Goal: Task Accomplishment & Management: Manage account settings

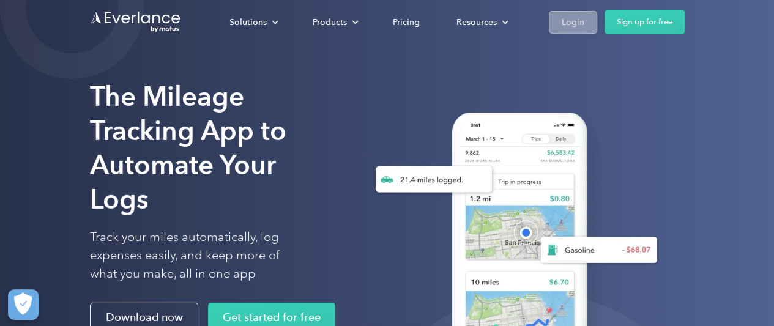
click at [580, 26] on div "Login" at bounding box center [573, 22] width 23 height 15
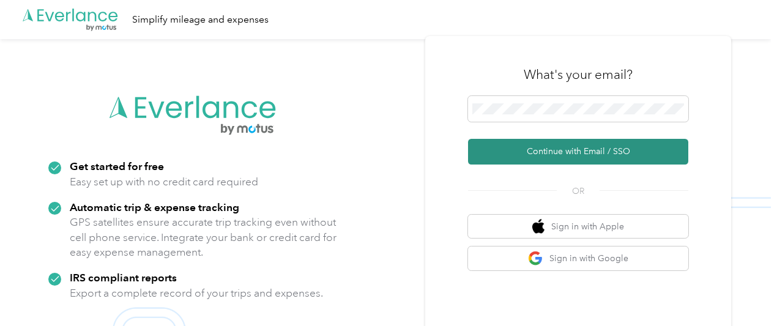
click at [585, 151] on button "Continue with Email / SSO" at bounding box center [578, 152] width 220 height 26
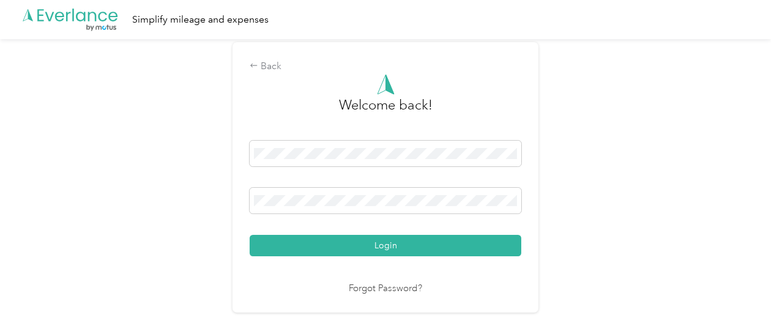
click at [404, 243] on button "Login" at bounding box center [386, 245] width 272 height 21
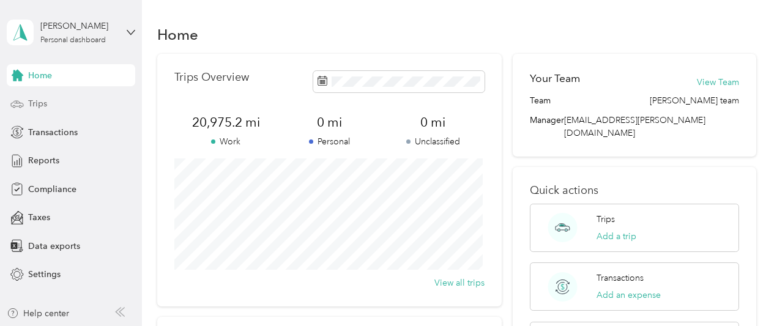
click at [39, 101] on span "Trips" at bounding box center [37, 103] width 19 height 13
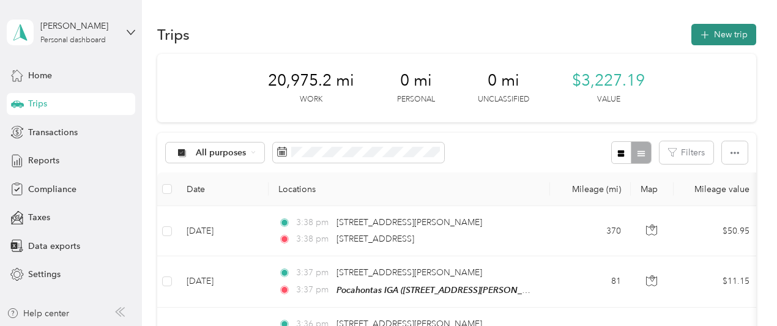
click at [697, 39] on button "New trip" at bounding box center [723, 34] width 65 height 21
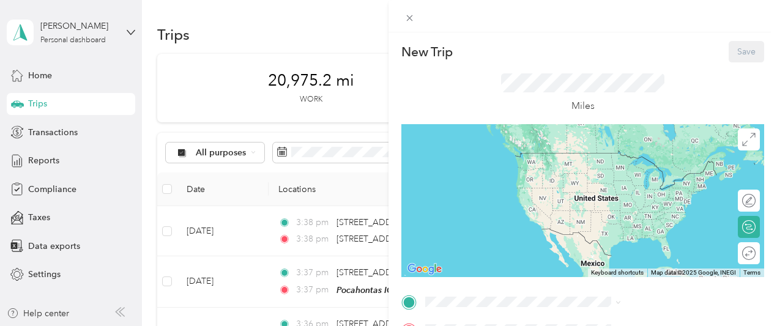
scroll to position [184, 0]
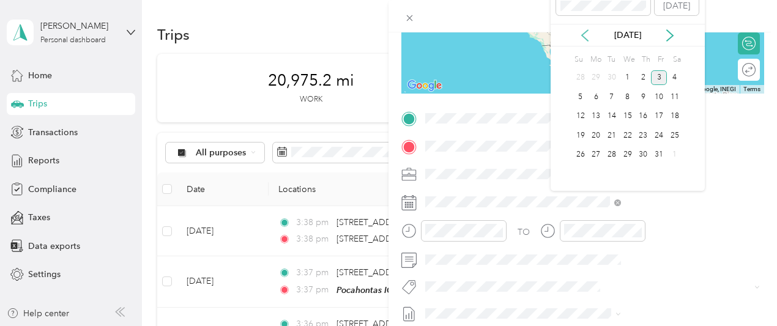
click at [585, 31] on icon at bounding box center [585, 35] width 12 height 12
click at [580, 136] on div "21" at bounding box center [581, 135] width 16 height 15
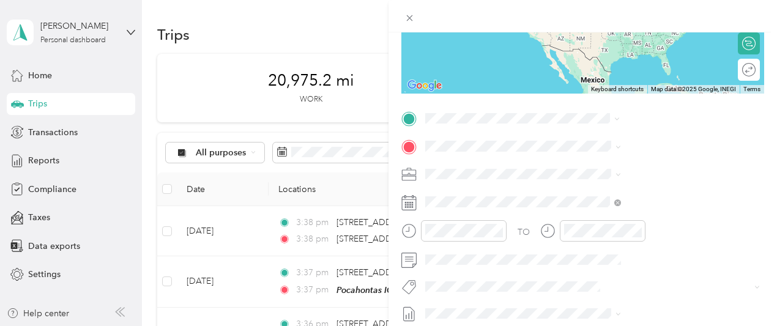
click at [607, 168] on span "[STREET_ADDRESS][US_STATE]" at bounding box center [639, 162] width 122 height 11
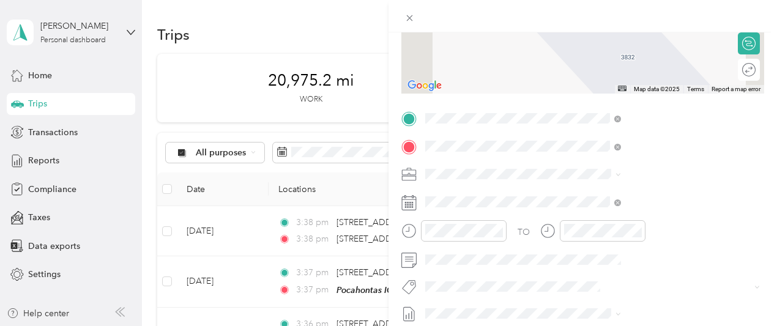
click at [623, 198] on strong "HOLIDAY INN27332" at bounding box center [662, 197] width 84 height 11
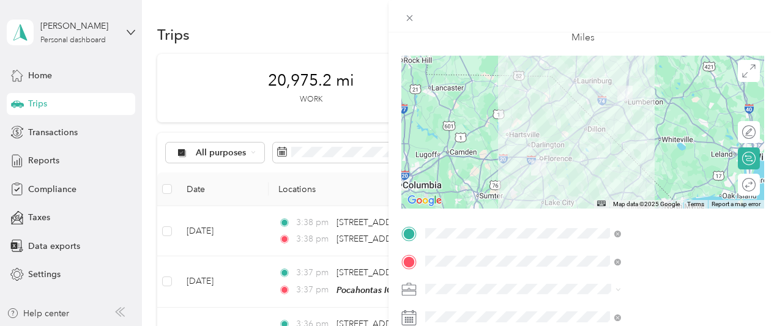
scroll to position [0, 0]
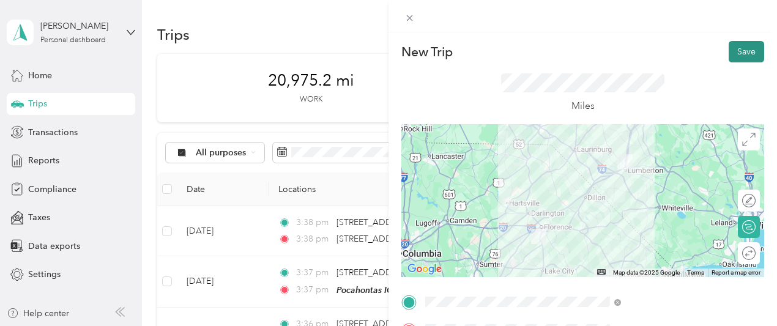
click at [744, 56] on button "Save" at bounding box center [746, 51] width 35 height 21
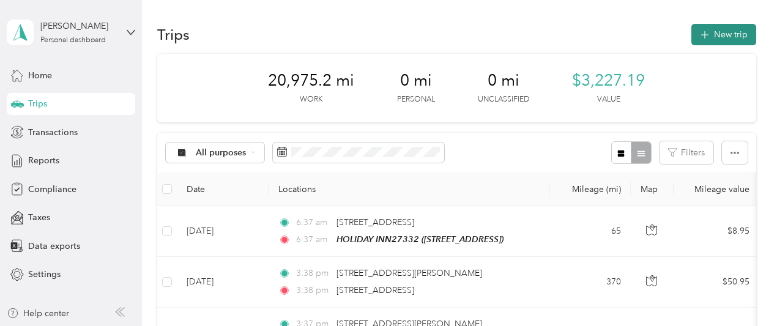
click at [702, 29] on span "button" at bounding box center [705, 34] width 10 height 10
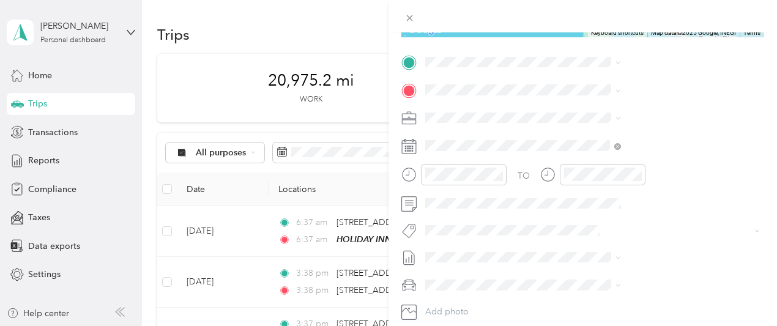
scroll to position [245, 0]
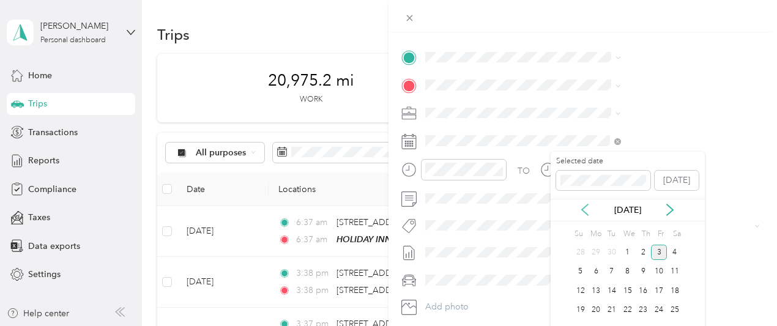
click at [586, 207] on icon at bounding box center [585, 210] width 12 height 12
click at [594, 304] on div "22" at bounding box center [596, 310] width 16 height 15
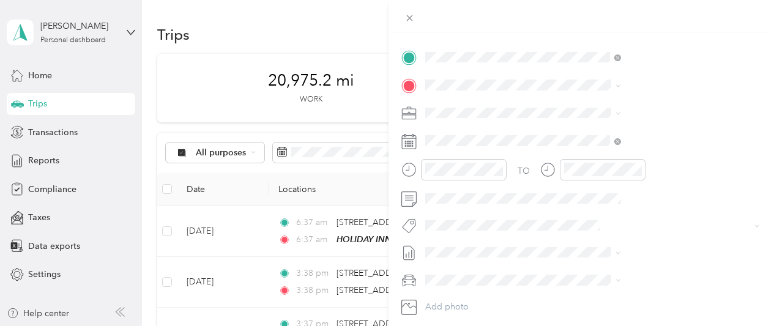
click at [623, 119] on span "[STREET_ADDRESS]" at bounding box center [617, 124] width 78 height 10
click at [614, 143] on div "TEAM Fresh Foods IGA [STREET_ADDRESS][PERSON_NAME][PERSON_NAME]" at bounding box center [651, 143] width 146 height 30
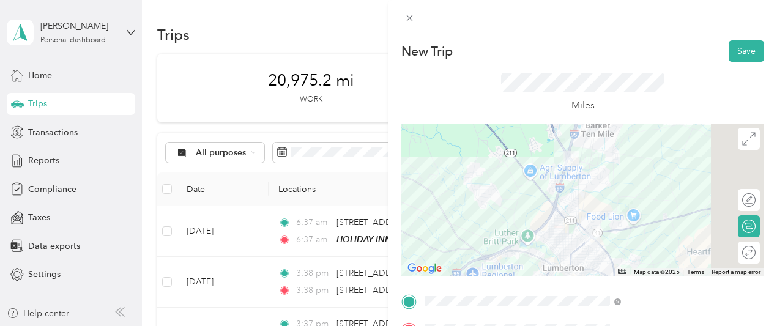
scroll to position [0, 0]
click at [734, 255] on div at bounding box center [743, 253] width 26 height 13
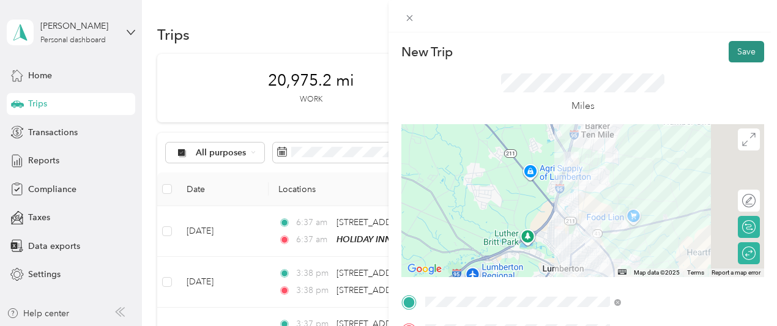
click at [729, 51] on button "Save" at bounding box center [746, 51] width 35 height 21
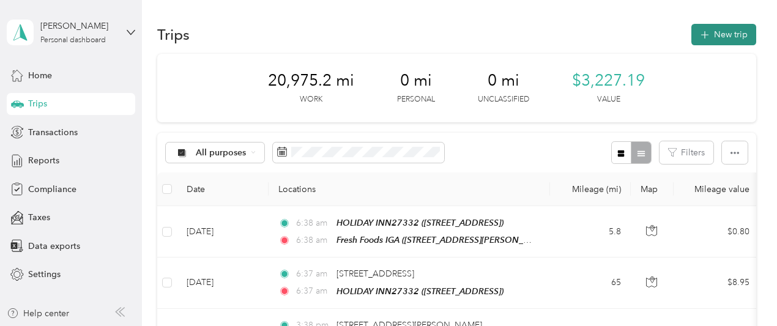
click at [699, 36] on icon "button" at bounding box center [704, 35] width 14 height 14
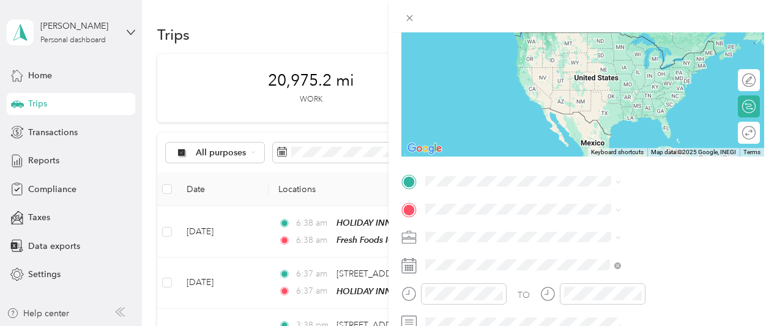
scroll to position [122, 0]
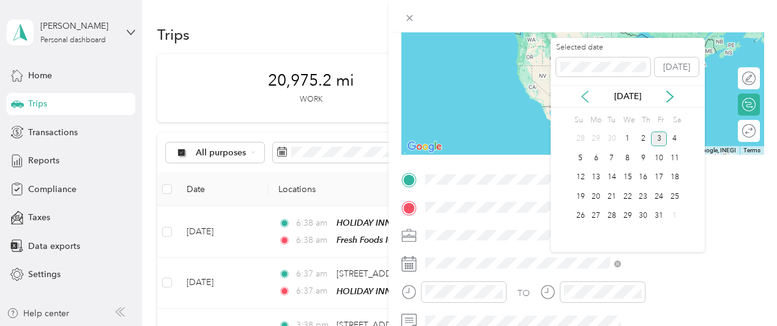
click at [585, 94] on icon at bounding box center [585, 96] width 6 height 11
click at [614, 196] on div "23" at bounding box center [612, 196] width 16 height 15
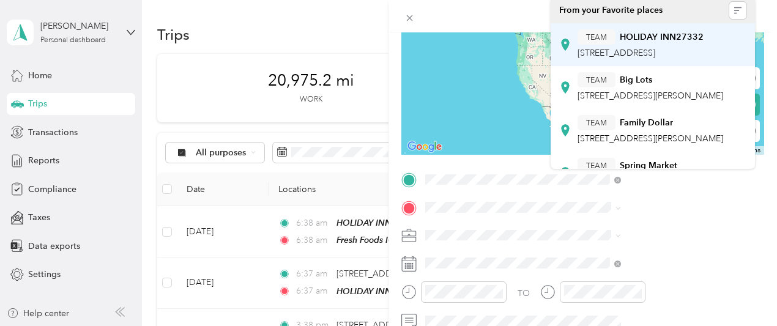
click at [639, 51] on span "[STREET_ADDRESS]" at bounding box center [617, 53] width 78 height 10
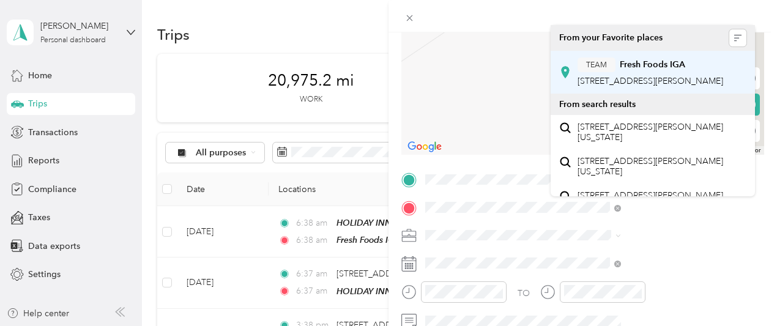
click at [648, 85] on span "[STREET_ADDRESS][PERSON_NAME]" at bounding box center [651, 81] width 146 height 10
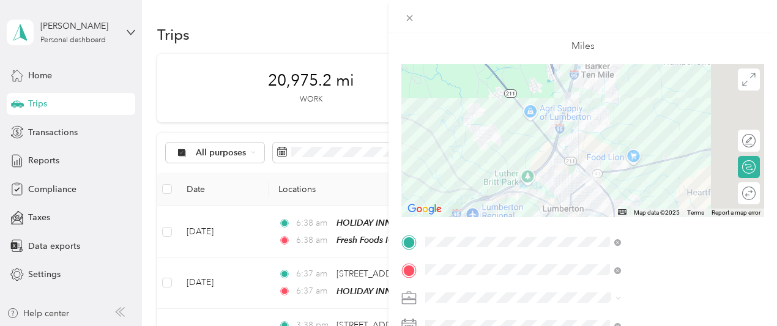
scroll to position [0, 0]
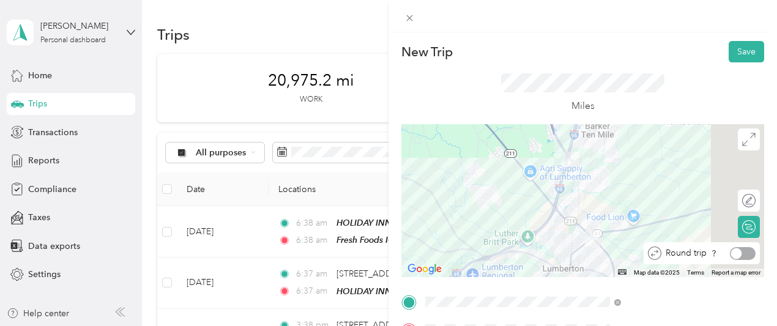
click at [735, 253] on div at bounding box center [743, 253] width 26 height 13
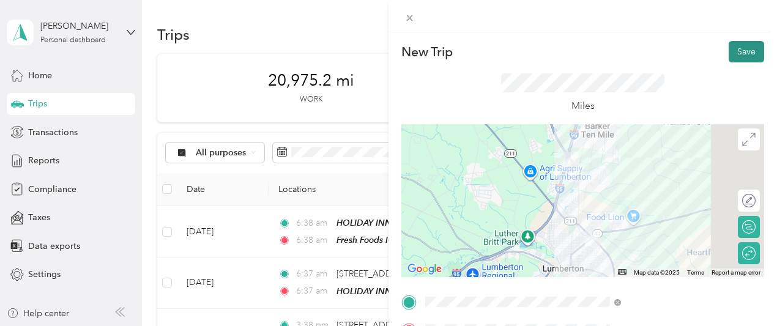
click at [729, 52] on button "Save" at bounding box center [746, 51] width 35 height 21
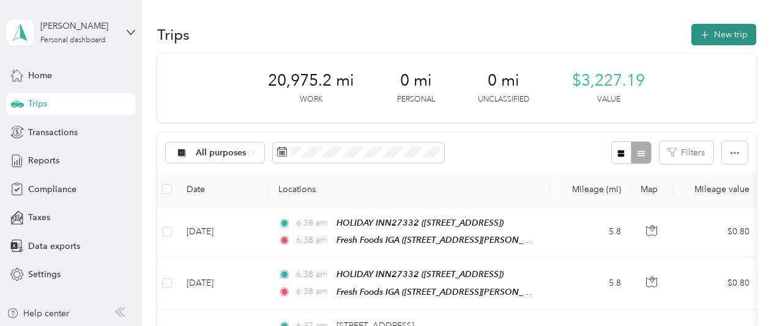
click at [696, 40] on button "New trip" at bounding box center [723, 34] width 65 height 21
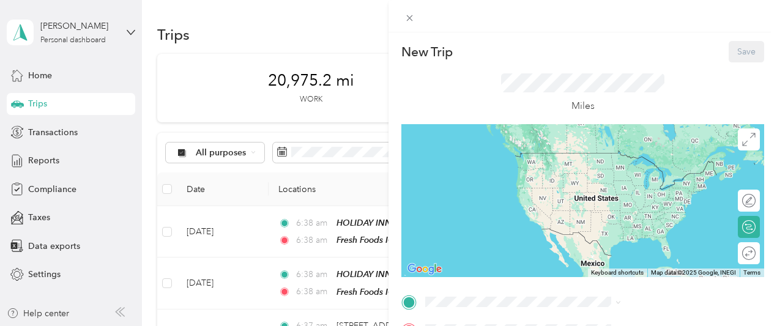
scroll to position [184, 0]
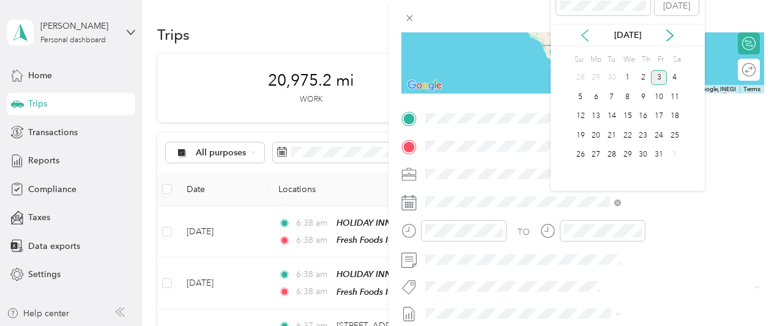
click at [586, 35] on icon at bounding box center [585, 35] width 12 height 12
click at [627, 138] on div "24" at bounding box center [628, 135] width 16 height 15
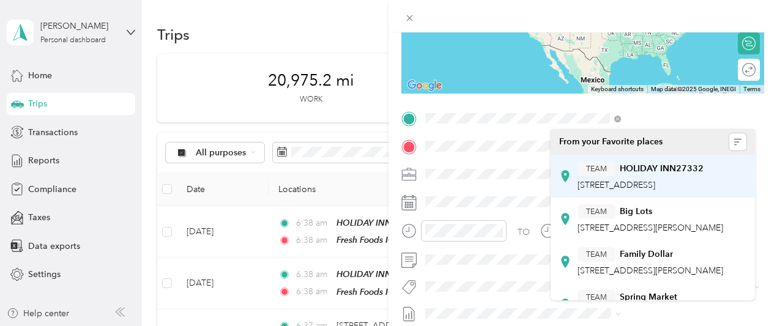
click at [649, 184] on span "[STREET_ADDRESS]" at bounding box center [617, 185] width 78 height 10
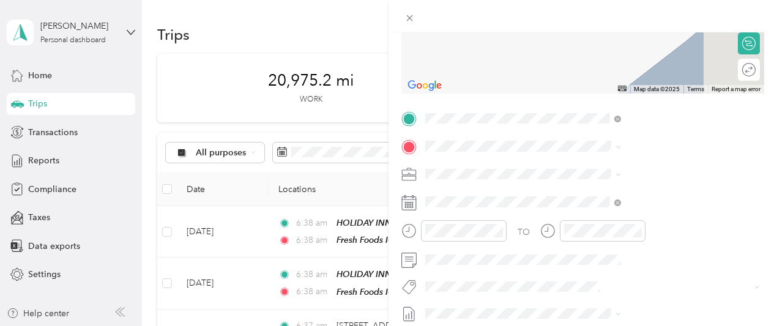
click at [631, 199] on div "TEAM Fresh Foods IGA" at bounding box center [651, 191] width 146 height 15
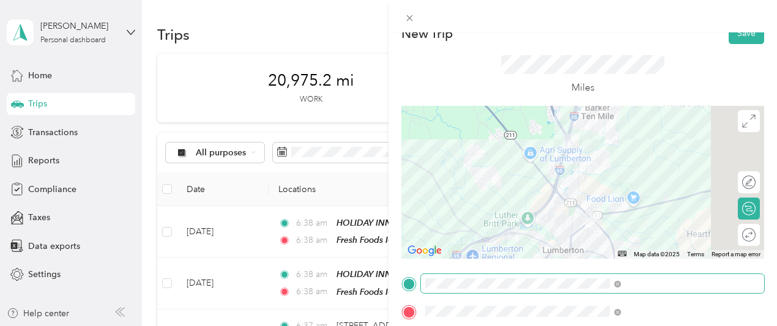
scroll to position [0, 0]
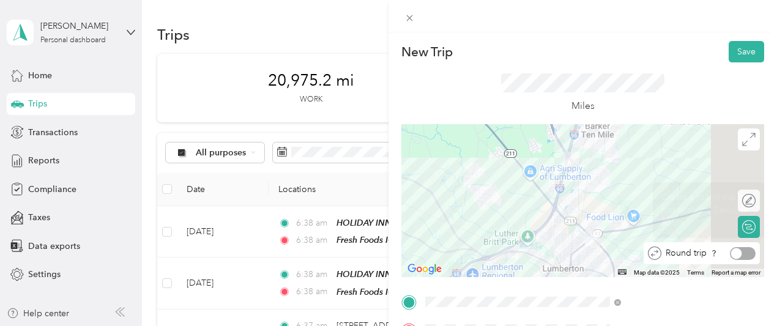
click at [737, 251] on div at bounding box center [743, 253] width 26 height 13
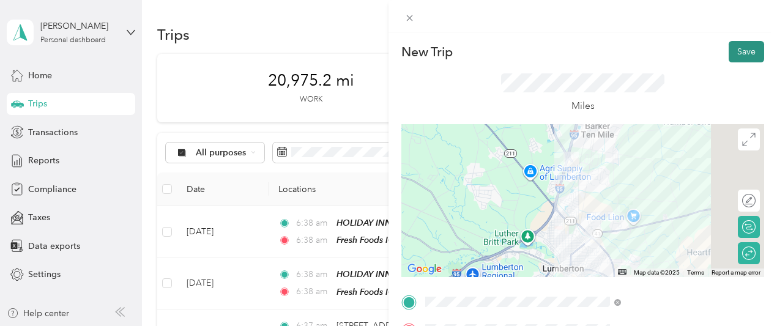
click at [729, 53] on button "Save" at bounding box center [746, 51] width 35 height 21
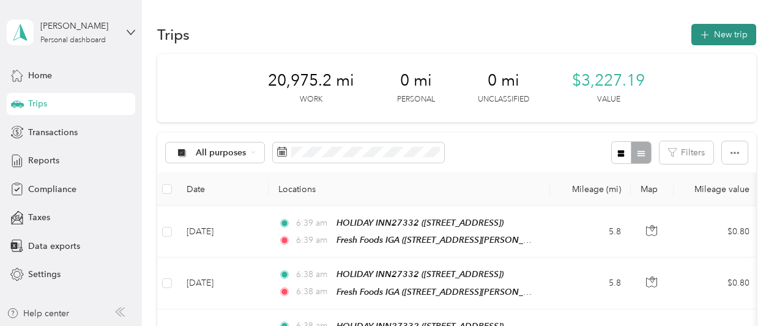
click at [707, 33] on button "New trip" at bounding box center [723, 34] width 65 height 21
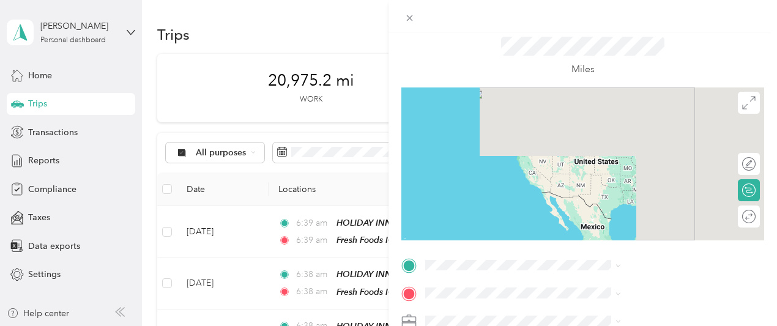
scroll to position [184, 0]
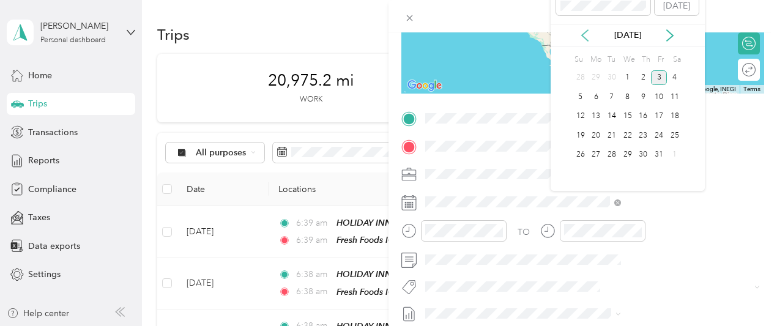
click at [587, 29] on div "[DATE]" at bounding box center [628, 35] width 154 height 23
click at [588, 30] on icon at bounding box center [585, 35] width 6 height 11
click at [645, 136] on div "25" at bounding box center [644, 135] width 16 height 15
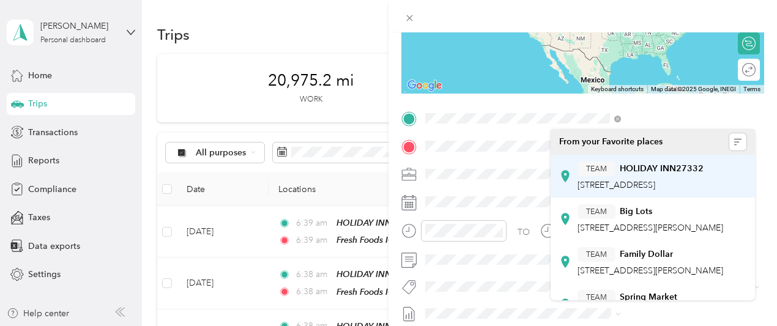
click at [630, 188] on span "[STREET_ADDRESS]" at bounding box center [617, 185] width 78 height 10
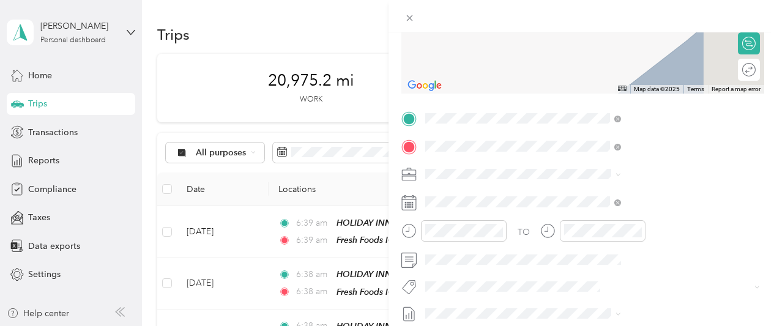
click at [627, 217] on div "TEAM Fresh Foods IGA [STREET_ADDRESS][PERSON_NAME][PERSON_NAME]" at bounding box center [651, 204] width 146 height 30
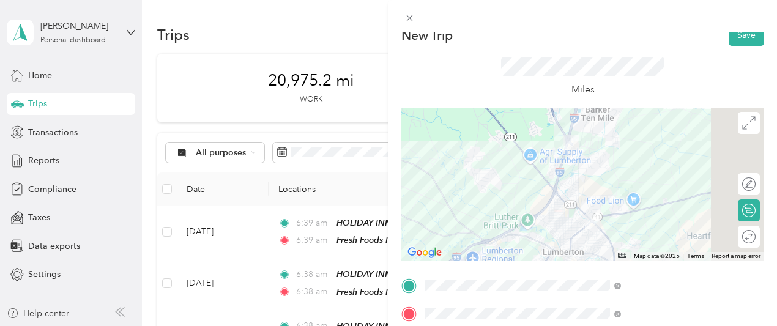
scroll to position [0, 0]
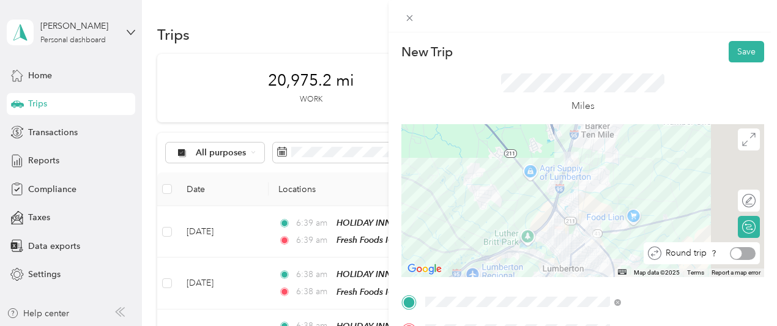
click at [737, 254] on div at bounding box center [743, 253] width 26 height 13
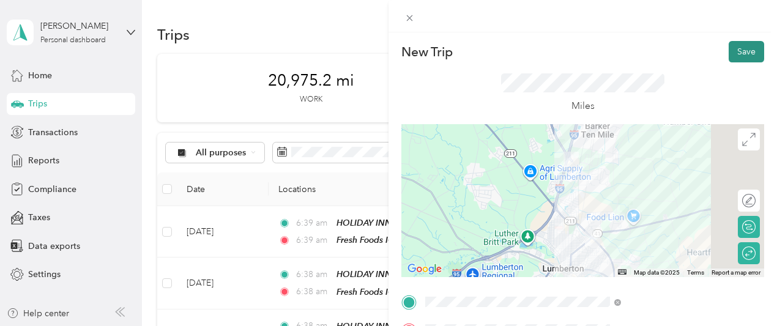
click at [735, 54] on button "Save" at bounding box center [746, 51] width 35 height 21
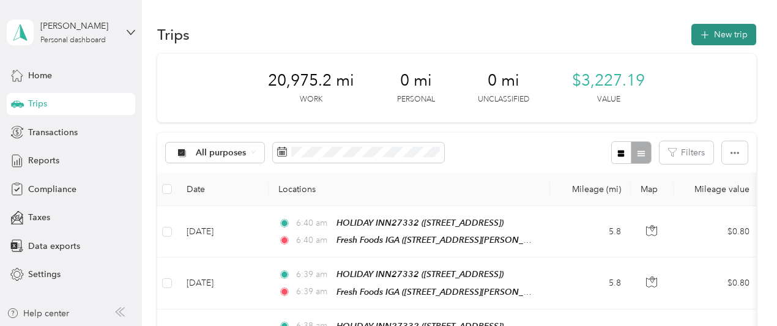
click at [701, 33] on icon "button" at bounding box center [704, 35] width 14 height 14
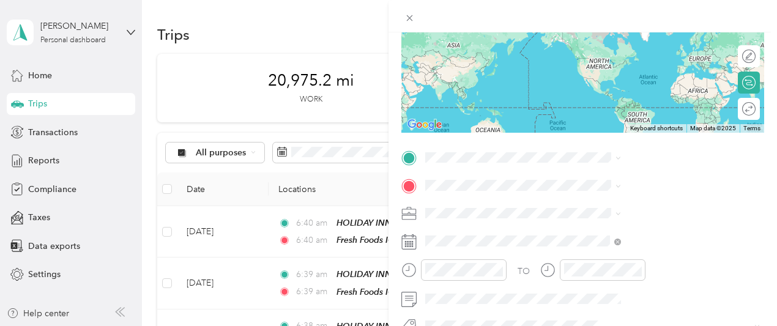
scroll to position [184, 0]
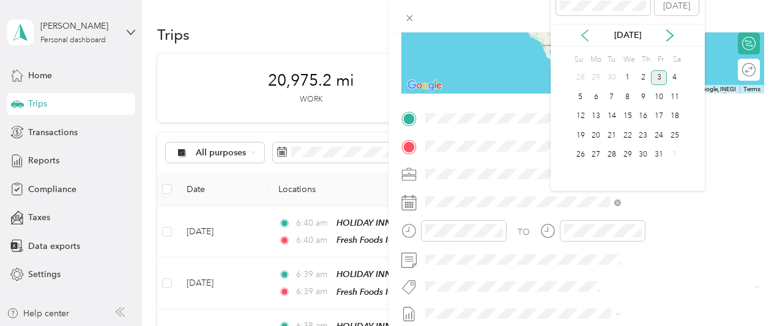
click at [585, 35] on icon at bounding box center [585, 35] width 12 height 12
click at [658, 133] on div "26" at bounding box center [659, 135] width 16 height 15
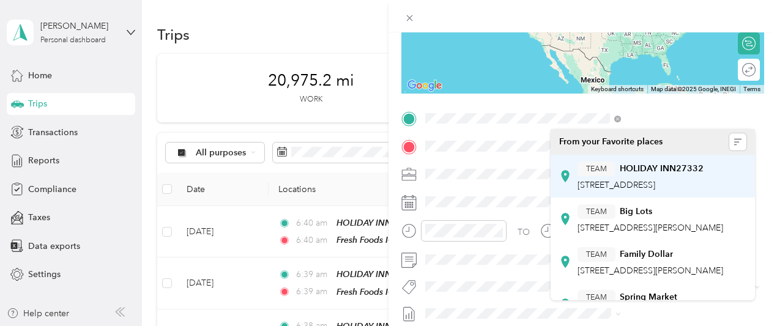
click at [627, 182] on span "[STREET_ADDRESS]" at bounding box center [617, 185] width 78 height 10
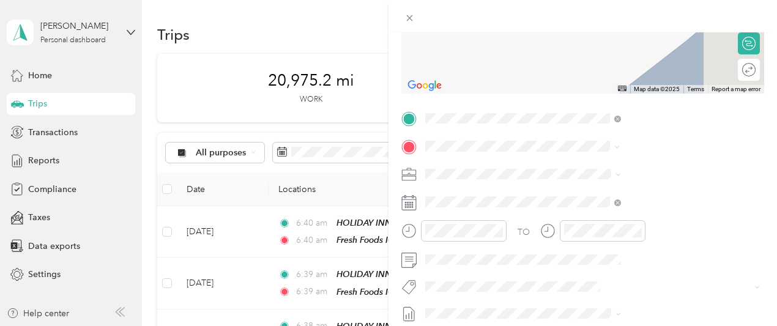
click at [619, 194] on span "[STREET_ADDRESS][US_STATE]" at bounding box center [639, 190] width 122 height 11
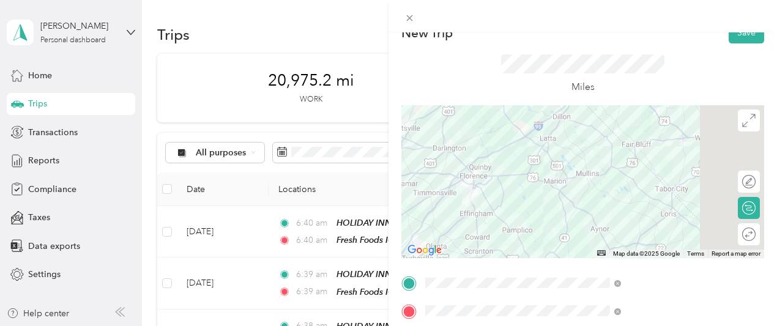
scroll to position [0, 0]
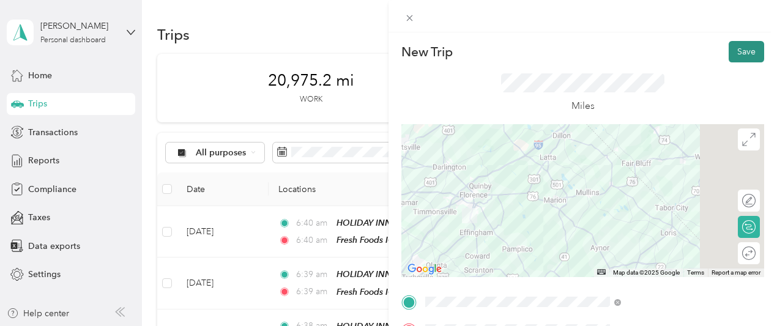
click at [732, 61] on button "Save" at bounding box center [746, 51] width 35 height 21
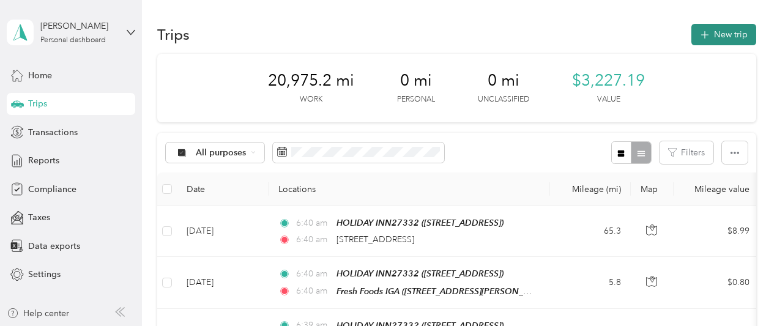
click at [697, 33] on icon "button" at bounding box center [704, 35] width 14 height 14
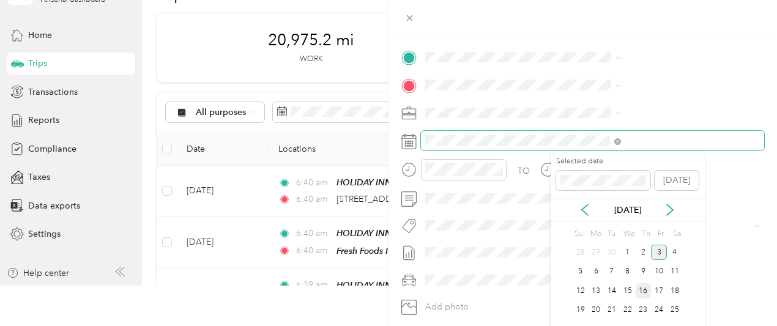
scroll to position [42, 0]
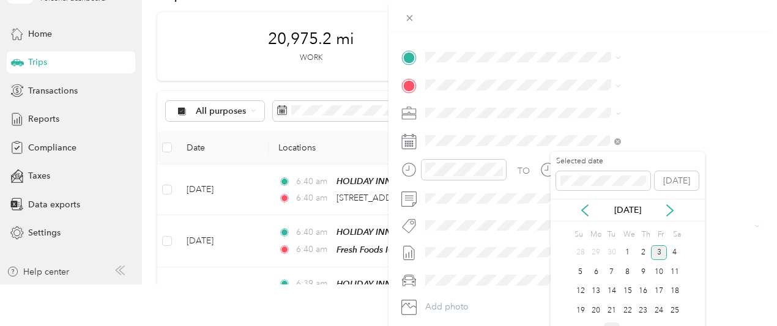
click at [613, 324] on div "28" at bounding box center [612, 329] width 16 height 15
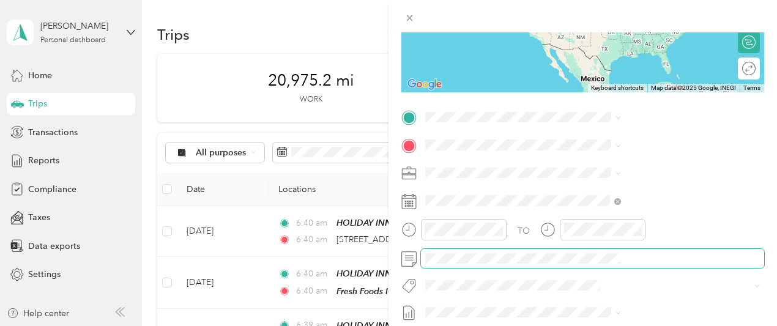
scroll to position [122, 0]
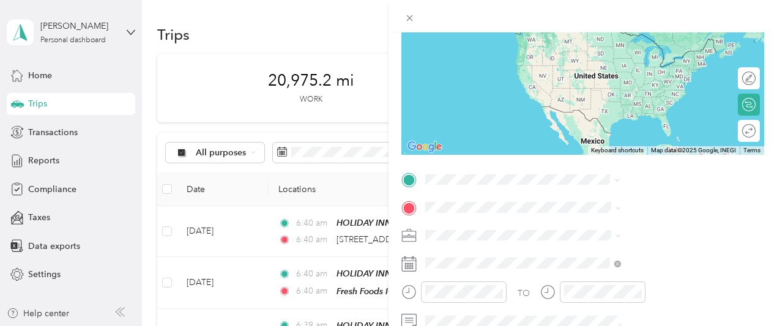
click at [643, 36] on span "[STREET_ADDRESS][US_STATE]" at bounding box center [639, 30] width 122 height 11
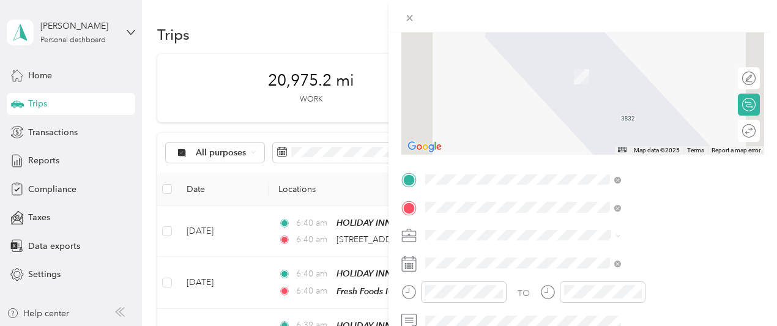
click at [609, 257] on span "[STREET_ADDRESS][US_STATE]" at bounding box center [639, 251] width 122 height 11
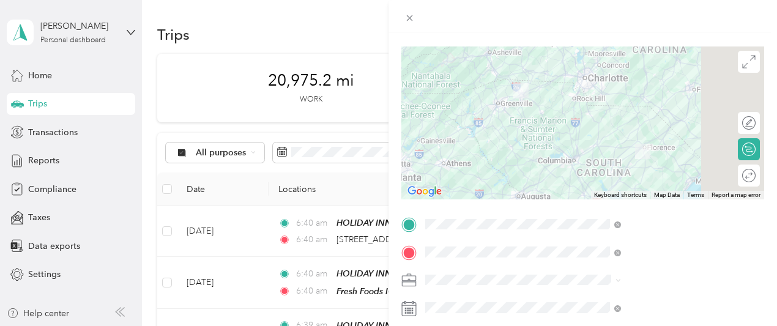
scroll to position [0, 0]
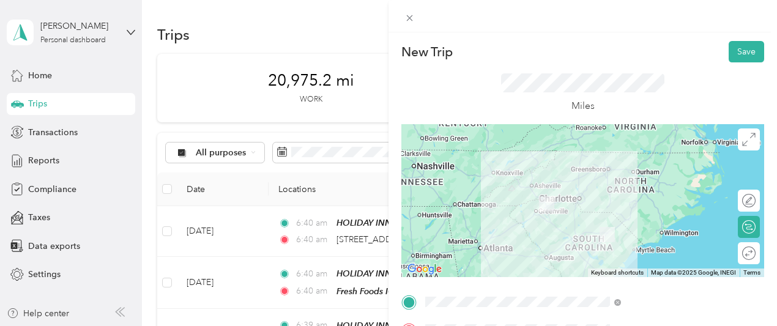
click at [636, 217] on div at bounding box center [582, 200] width 363 height 153
click at [630, 215] on div at bounding box center [582, 200] width 363 height 153
click at [633, 214] on div at bounding box center [582, 200] width 363 height 153
click at [632, 217] on div at bounding box center [582, 200] width 363 height 153
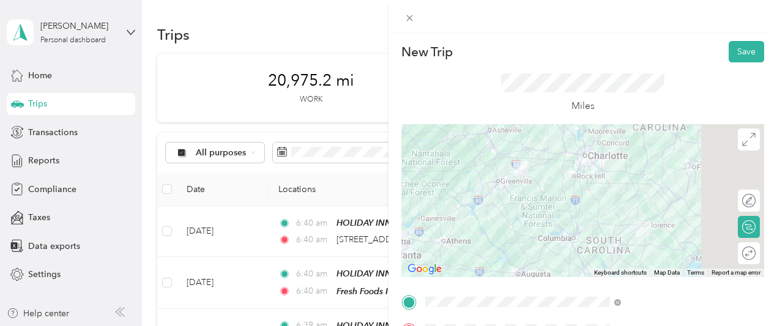
click at [616, 224] on div at bounding box center [582, 200] width 363 height 153
click at [619, 221] on div at bounding box center [582, 200] width 363 height 153
click at [619, 225] on div at bounding box center [582, 200] width 363 height 153
click at [597, 210] on div at bounding box center [582, 200] width 363 height 153
click at [735, 54] on button "Save" at bounding box center [746, 51] width 35 height 21
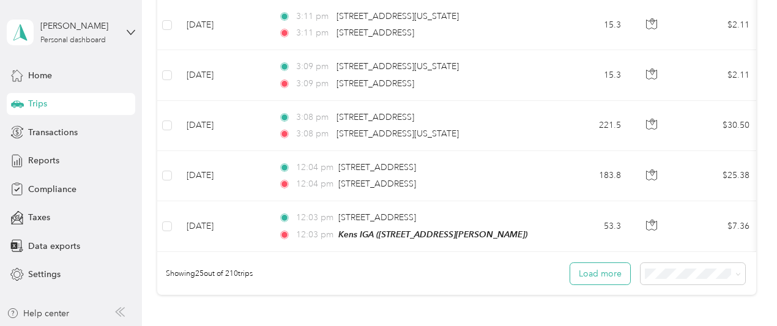
click at [600, 265] on button "Load more" at bounding box center [600, 273] width 60 height 21
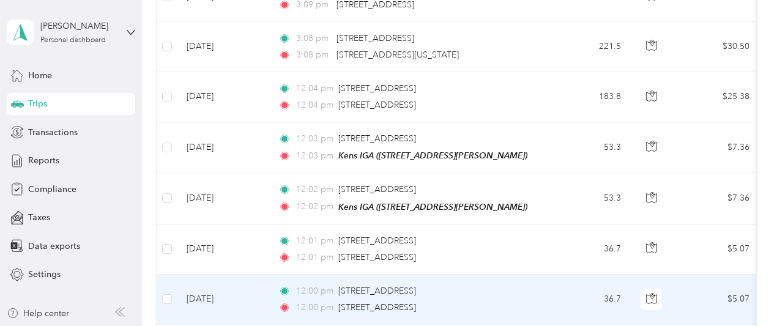
scroll to position [1285, 0]
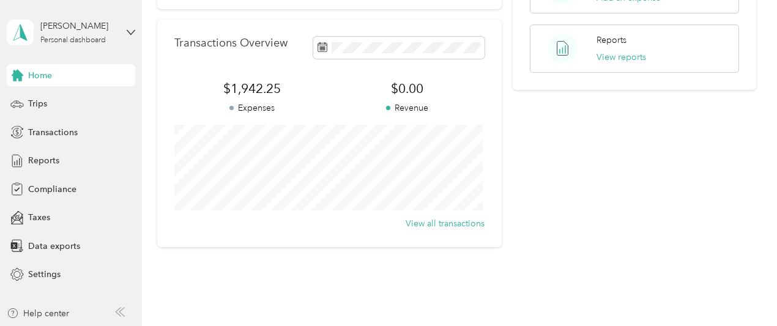
scroll to position [345, 0]
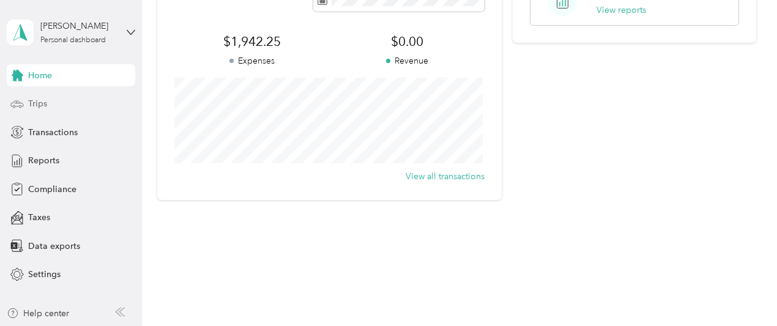
click at [34, 101] on span "Trips" at bounding box center [37, 103] width 19 height 13
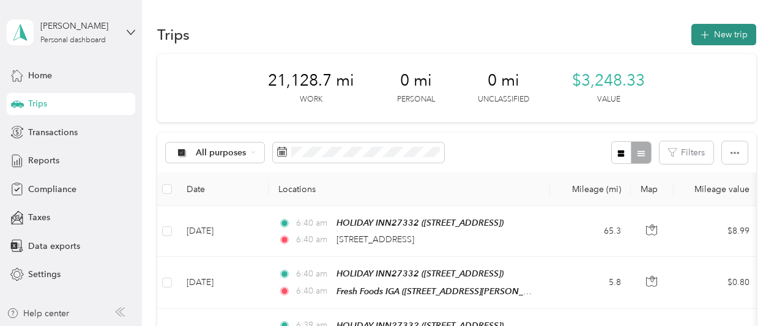
click at [706, 34] on icon "button" at bounding box center [704, 35] width 14 height 14
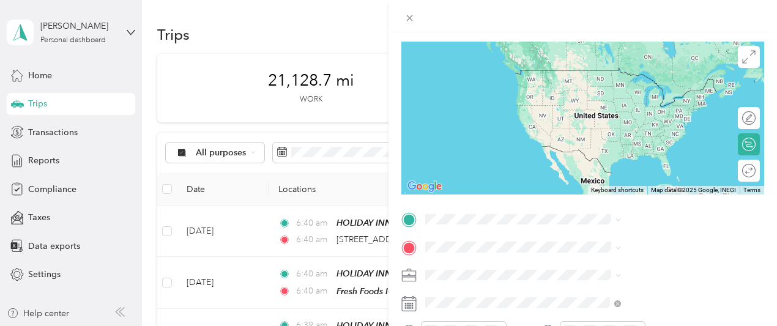
scroll to position [184, 0]
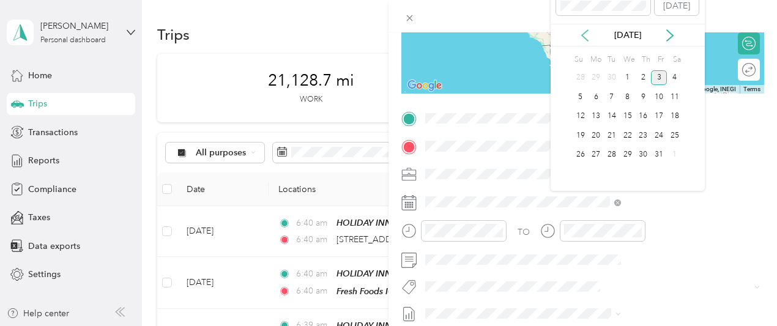
click at [585, 29] on icon at bounding box center [585, 35] width 12 height 12
click at [581, 155] on div "28" at bounding box center [581, 154] width 16 height 15
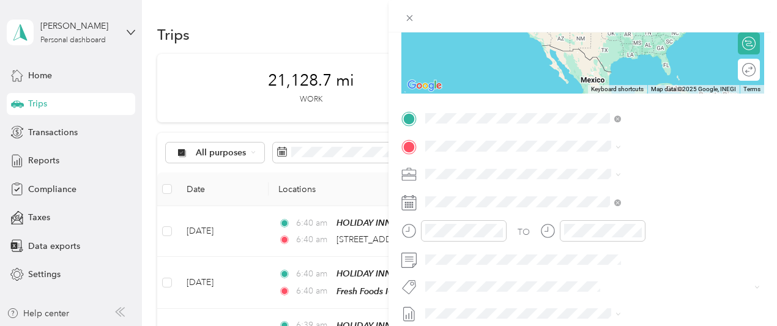
click at [615, 161] on span "[STREET_ADDRESS][US_STATE]" at bounding box center [639, 162] width 122 height 11
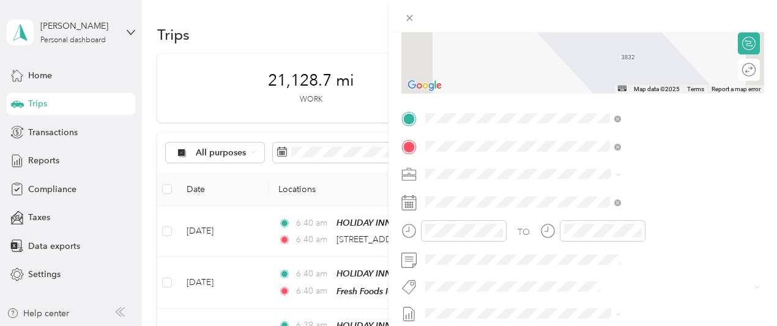
click at [617, 193] on span "[STREET_ADDRESS][US_STATE]" at bounding box center [639, 190] width 122 height 11
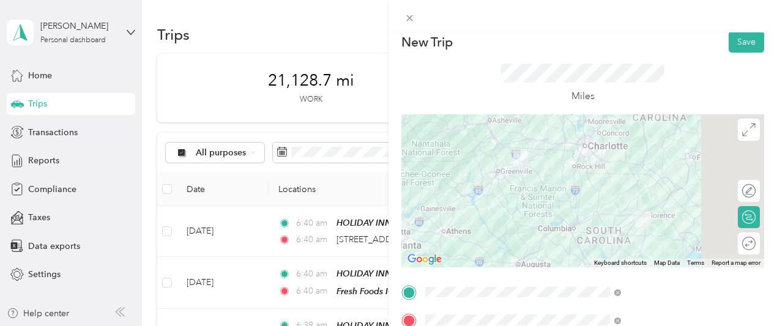
scroll to position [0, 0]
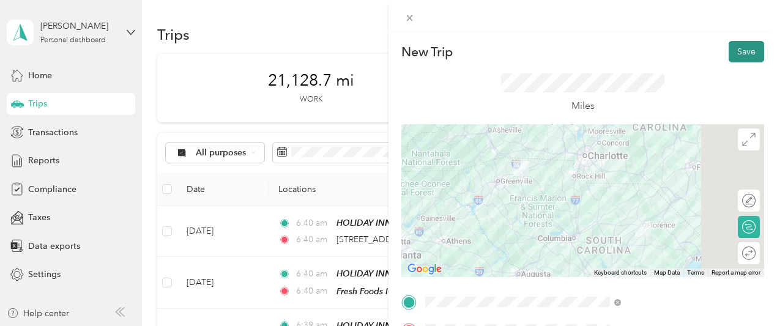
click at [730, 53] on button "Save" at bounding box center [746, 51] width 35 height 21
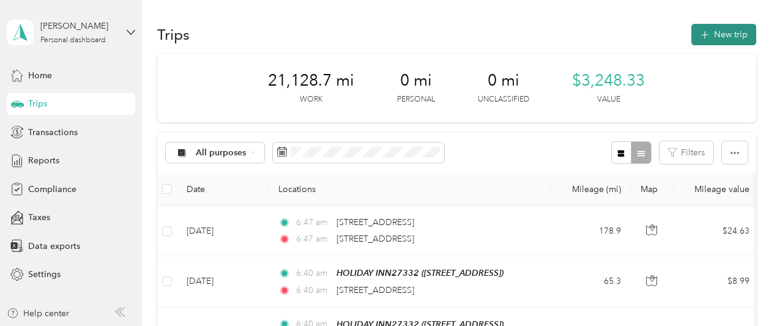
click at [704, 34] on icon "button" at bounding box center [704, 35] width 14 height 14
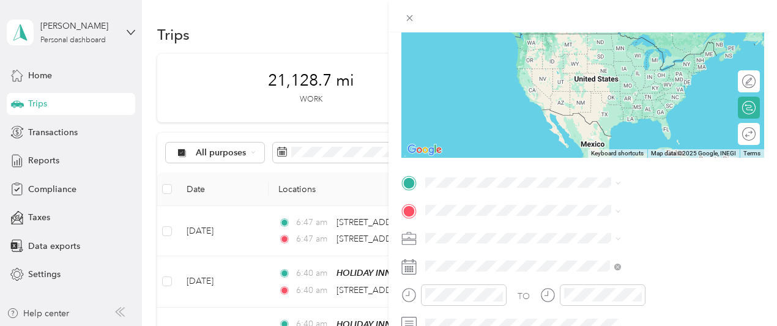
scroll to position [122, 0]
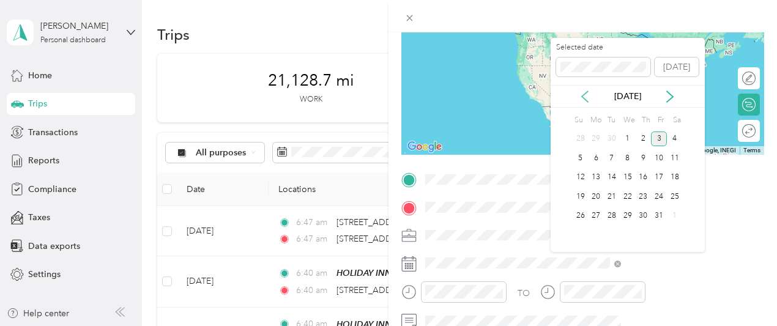
click at [585, 101] on icon at bounding box center [585, 97] width 12 height 12
click at [597, 216] on div "29" at bounding box center [596, 216] width 16 height 15
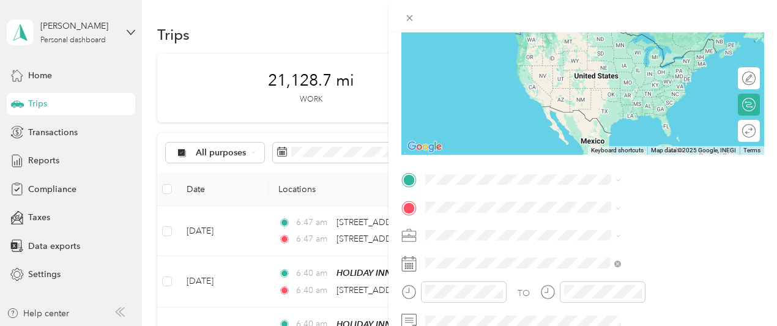
click at [611, 226] on span "[STREET_ADDRESS][US_STATE]" at bounding box center [639, 220] width 122 height 11
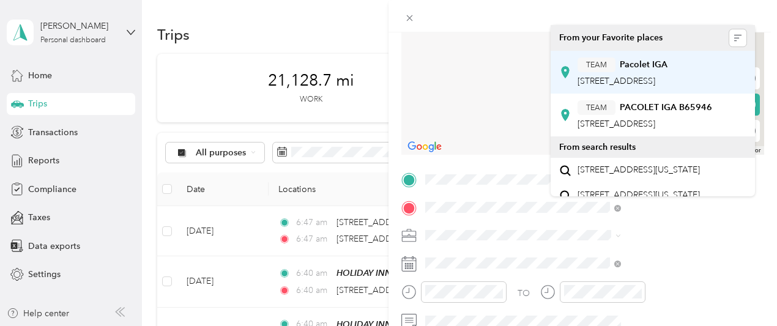
click at [633, 81] on span "[STREET_ADDRESS]" at bounding box center [617, 81] width 78 height 10
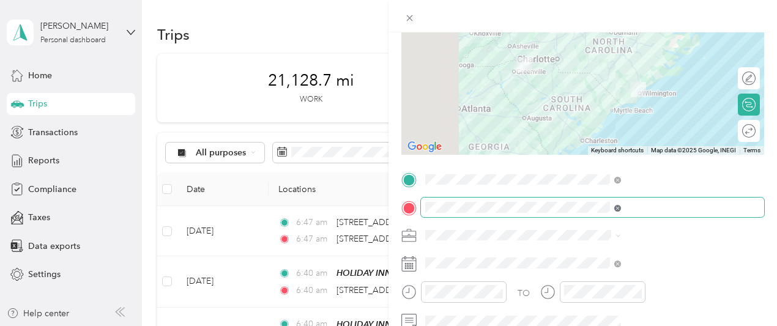
click at [619, 209] on icon at bounding box center [617, 207] width 3 height 3
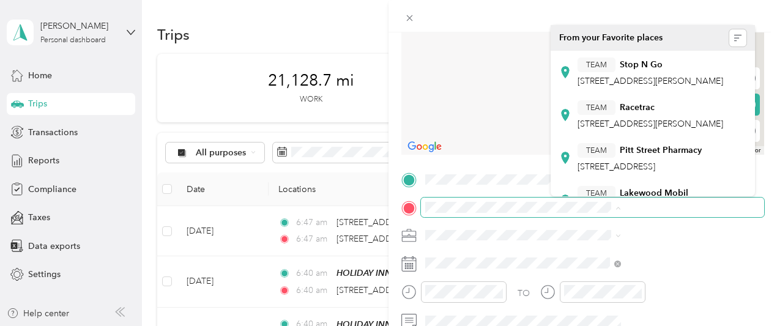
click at [537, 110] on div at bounding box center [582, 78] width 363 height 153
click at [526, 117] on form "New Trip Save This trip cannot be edited because it is either under review, app…" at bounding box center [583, 192] width 389 height 547
click at [415, 19] on icon at bounding box center [409, 18] width 10 height 10
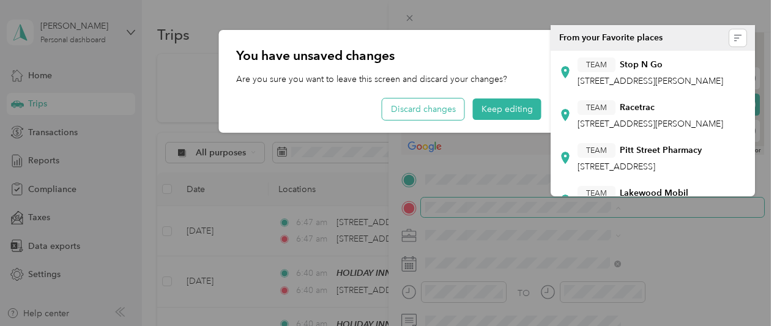
click at [444, 108] on button "Discard changes" at bounding box center [423, 109] width 82 height 21
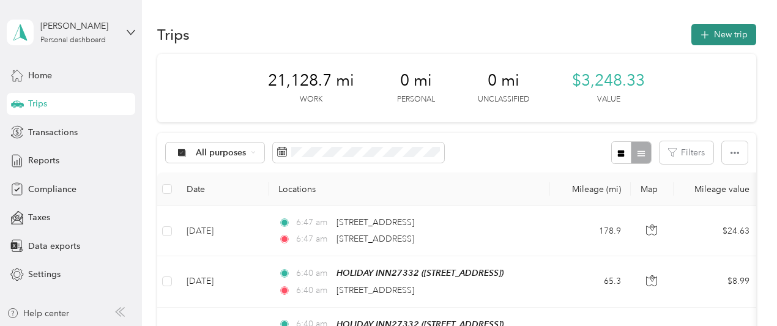
click at [722, 36] on button "New trip" at bounding box center [723, 34] width 65 height 21
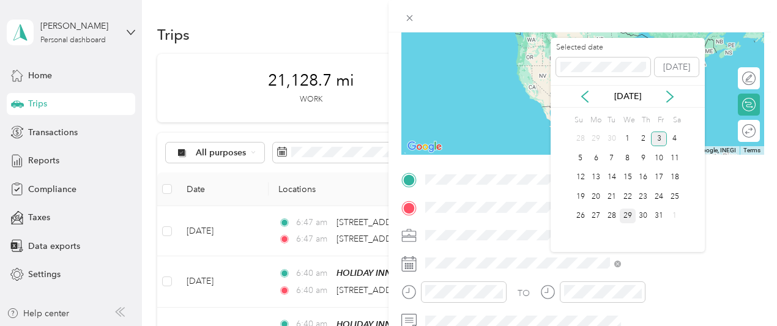
click at [627, 214] on div "29" at bounding box center [628, 216] width 16 height 15
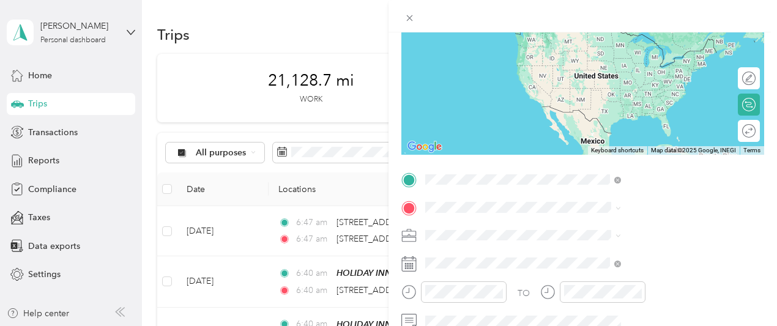
click at [617, 228] on span "[STREET_ADDRESS][US_STATE]" at bounding box center [639, 223] width 122 height 11
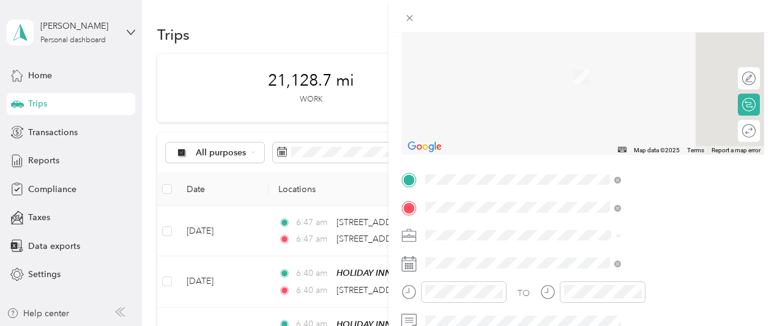
click at [664, 73] on div "TEAM Pacolet IGA [STREET_ADDRESS]" at bounding box center [623, 73] width 90 height 30
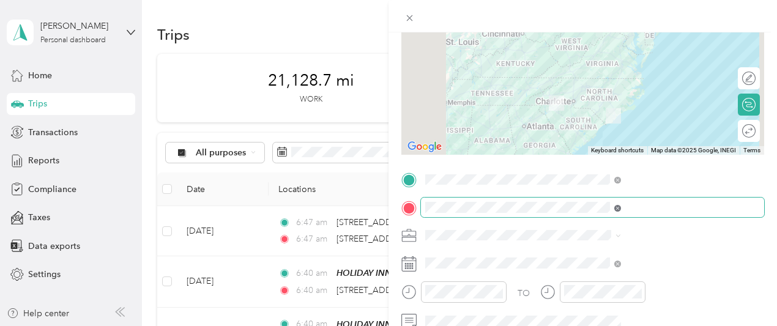
click at [621, 208] on icon at bounding box center [617, 208] width 7 height 7
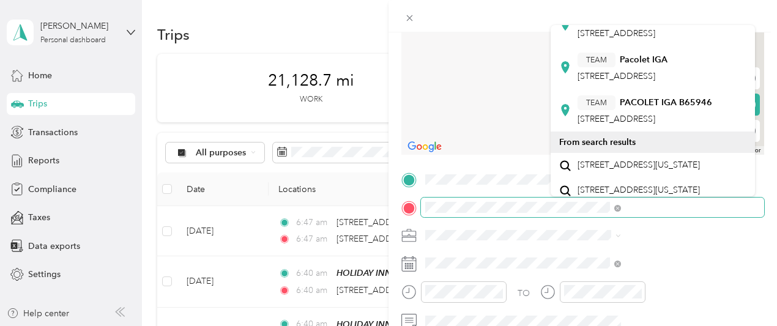
scroll to position [61, 0]
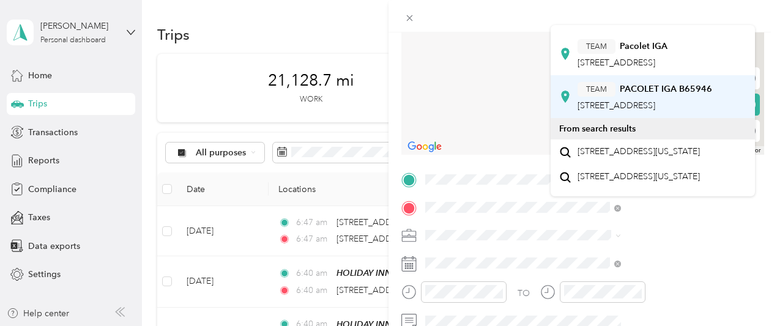
click at [655, 111] on span "[STREET_ADDRESS]" at bounding box center [617, 105] width 78 height 10
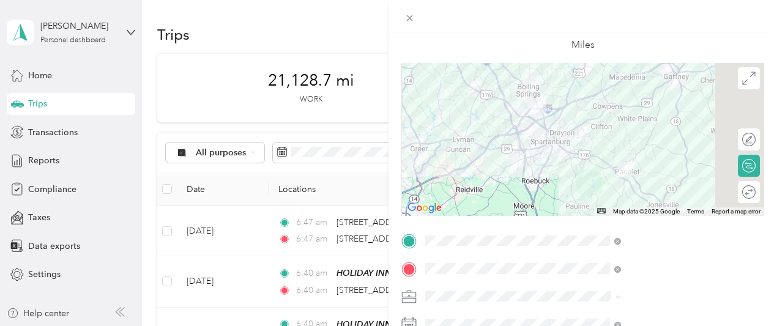
click at [649, 120] on div at bounding box center [582, 139] width 363 height 153
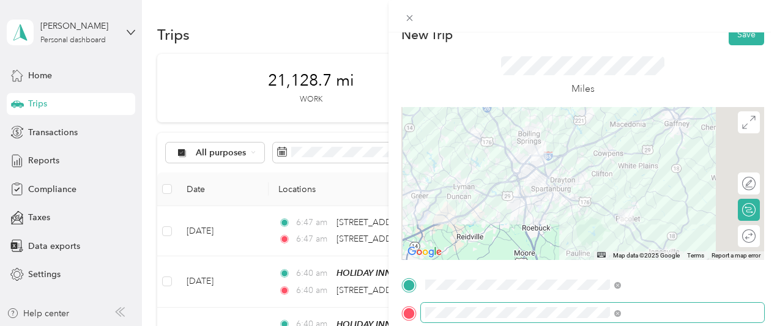
scroll to position [0, 0]
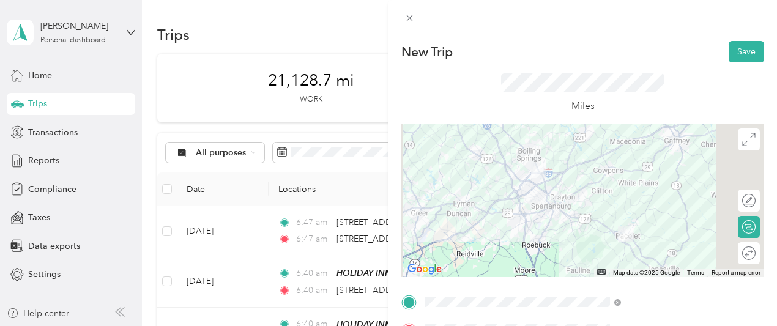
click at [625, 214] on div at bounding box center [582, 200] width 363 height 153
click at [650, 182] on div at bounding box center [582, 200] width 363 height 153
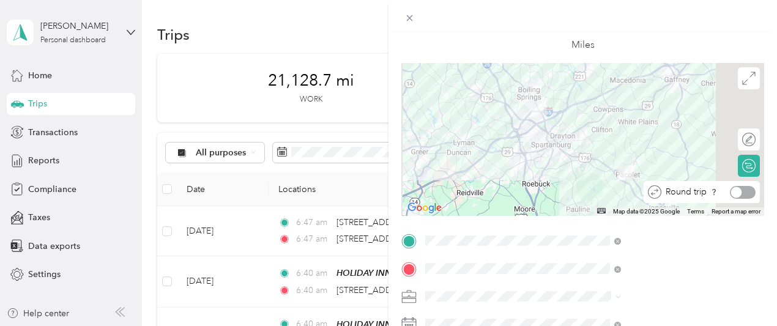
click at [734, 194] on div at bounding box center [743, 192] width 26 height 13
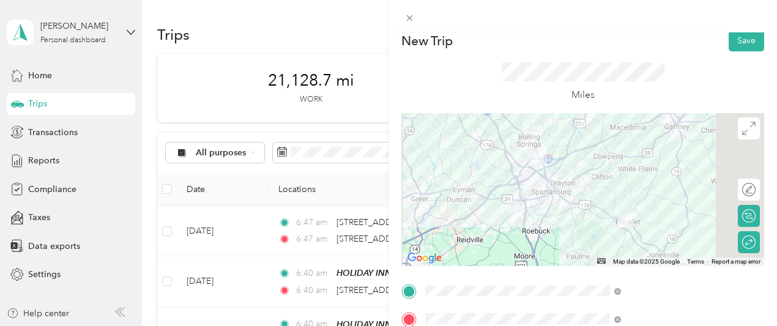
scroll to position [0, 0]
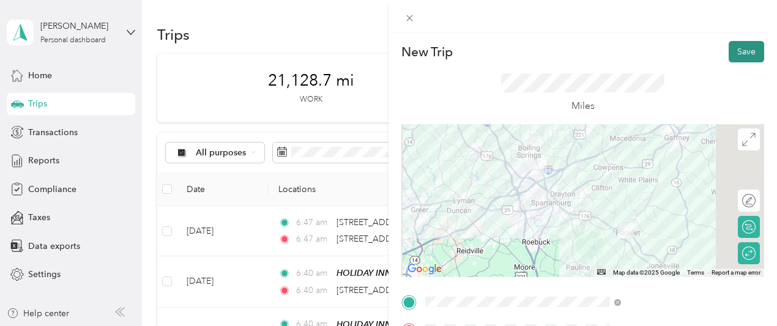
click at [729, 51] on button "Save" at bounding box center [746, 51] width 35 height 21
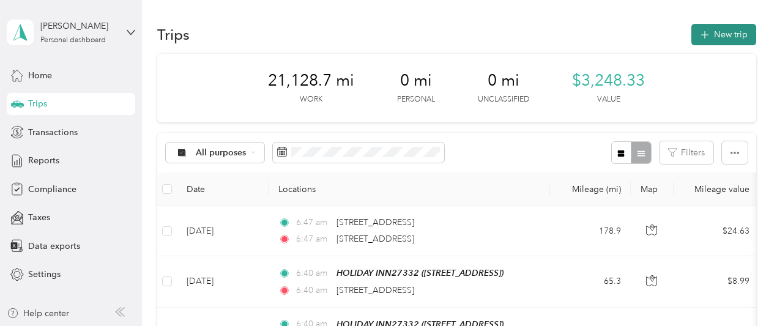
click at [709, 36] on button "New trip" at bounding box center [723, 34] width 65 height 21
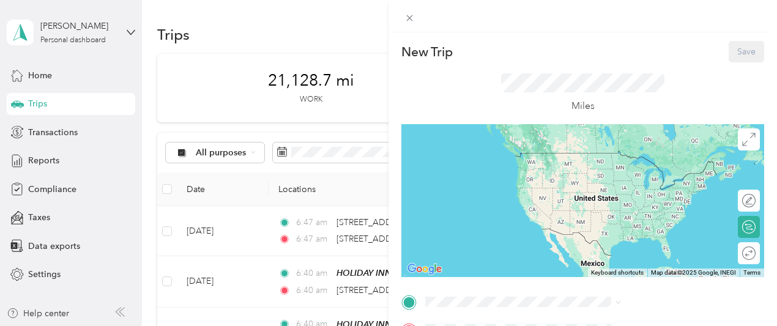
scroll to position [184, 0]
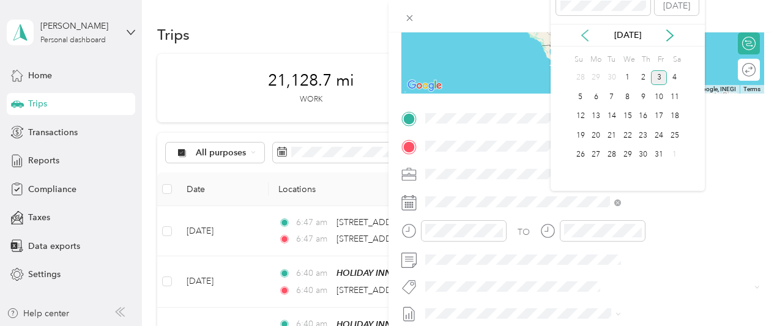
click at [585, 32] on icon at bounding box center [585, 35] width 6 height 11
click at [600, 155] on div "29" at bounding box center [596, 154] width 16 height 15
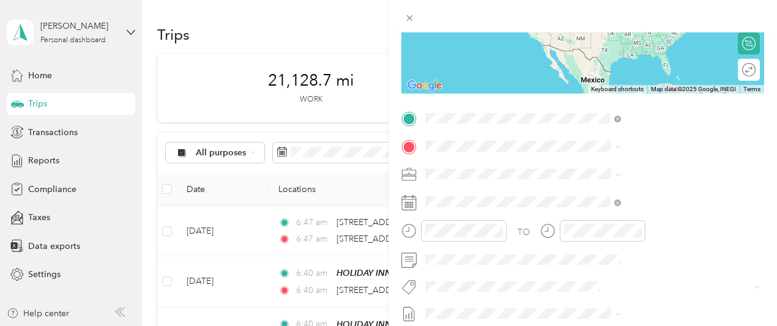
click at [637, 166] on span "[STREET_ADDRESS][US_STATE]" at bounding box center [639, 162] width 122 height 11
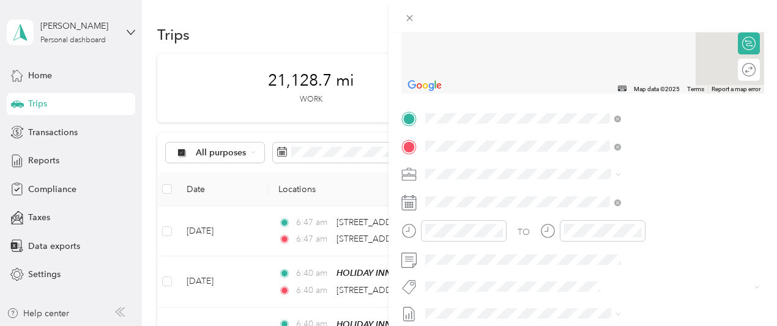
click at [653, 245] on strong "PACOLET IGA B65946" at bounding box center [666, 239] width 92 height 11
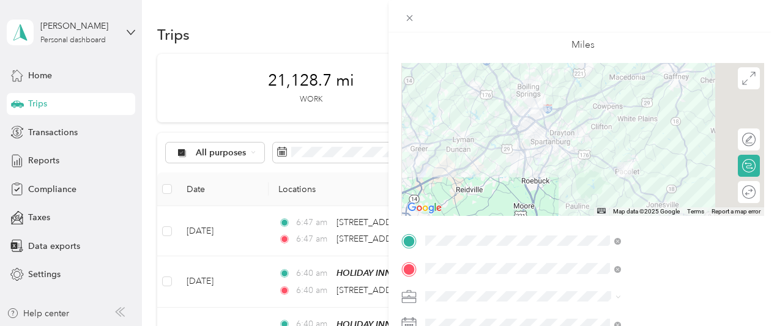
scroll to position [0, 0]
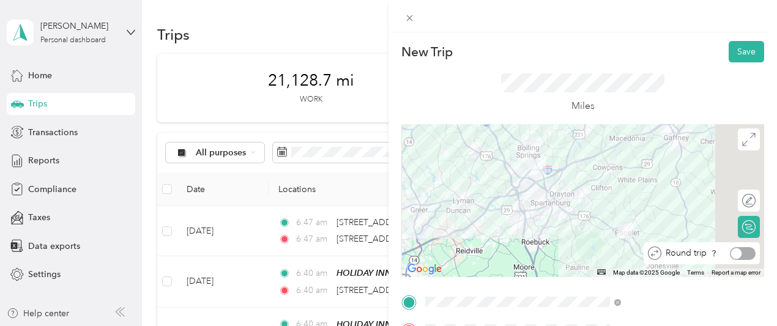
click at [732, 251] on div at bounding box center [736, 253] width 11 height 11
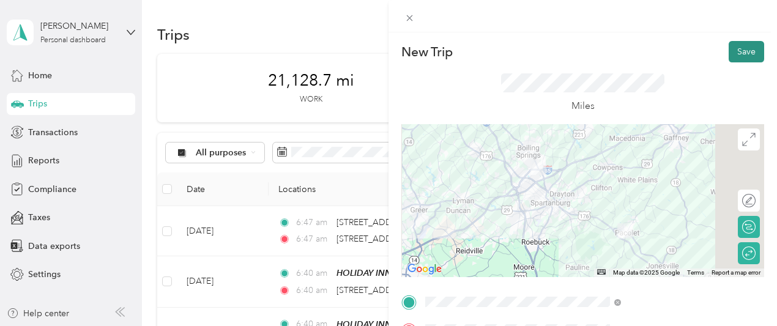
click at [744, 51] on button "Save" at bounding box center [746, 51] width 35 height 21
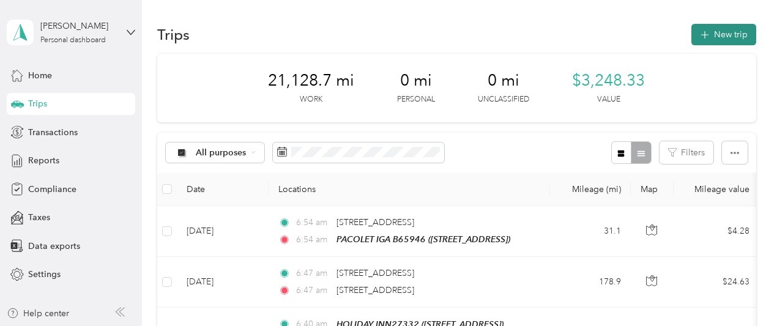
click at [719, 32] on button "New trip" at bounding box center [723, 34] width 65 height 21
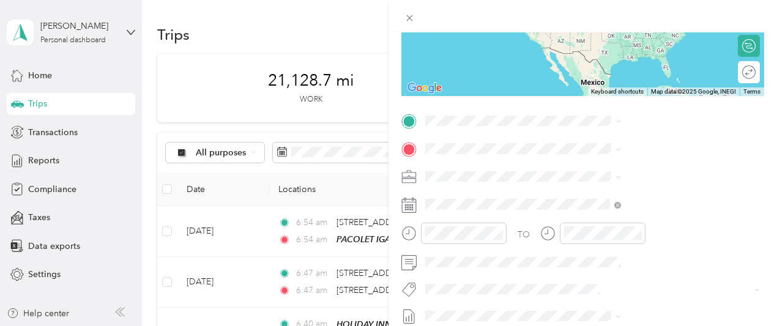
scroll to position [184, 0]
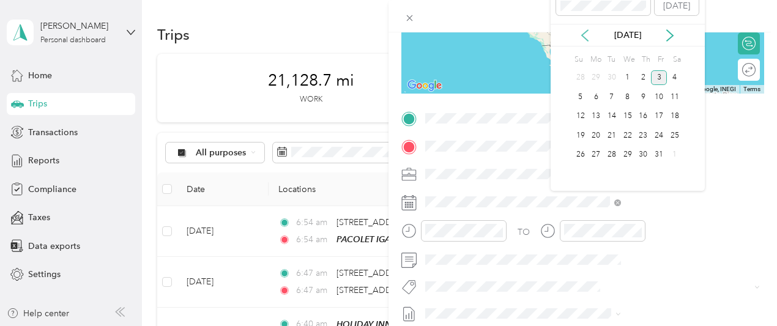
click at [583, 37] on icon at bounding box center [585, 35] width 6 height 11
click at [615, 154] on div "30" at bounding box center [612, 154] width 16 height 15
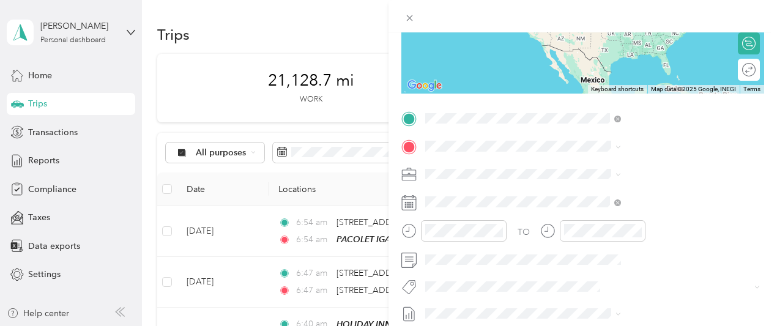
click at [625, 158] on span "[STREET_ADDRESS][US_STATE]" at bounding box center [639, 162] width 122 height 11
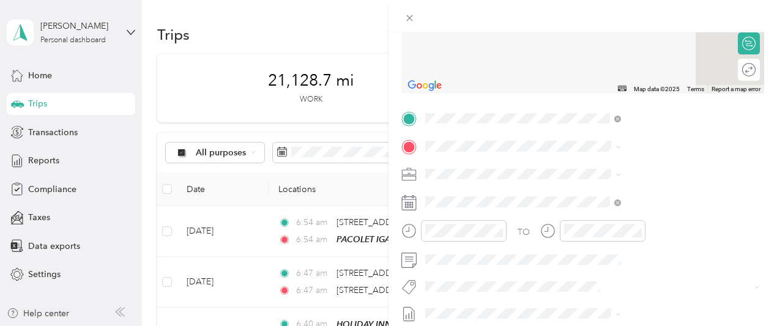
click at [628, 246] on div "TEAM PACOLET IGA B65946" at bounding box center [645, 238] width 135 height 15
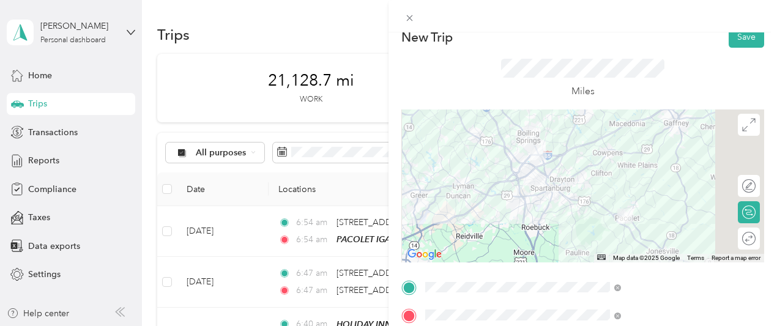
scroll to position [0, 0]
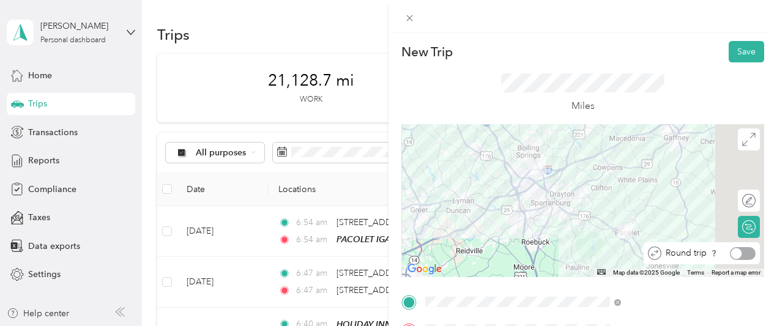
click at [738, 254] on div at bounding box center [743, 253] width 26 height 13
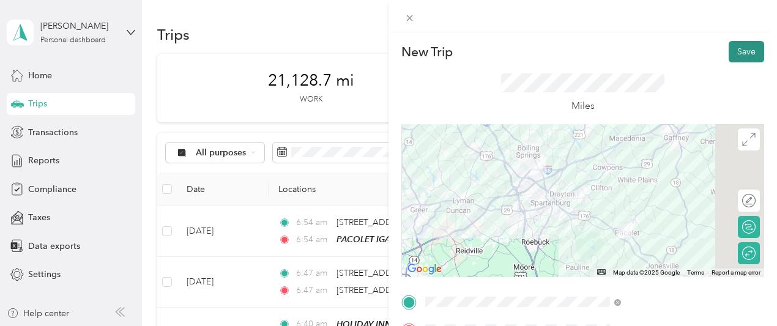
click at [731, 56] on button "Save" at bounding box center [746, 51] width 35 height 21
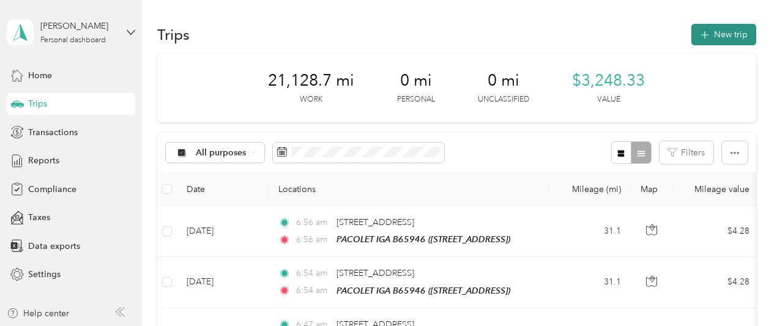
click at [712, 35] on button "New trip" at bounding box center [723, 34] width 65 height 21
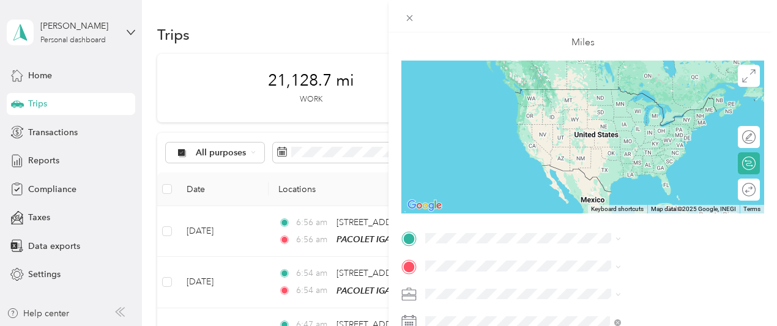
scroll to position [122, 0]
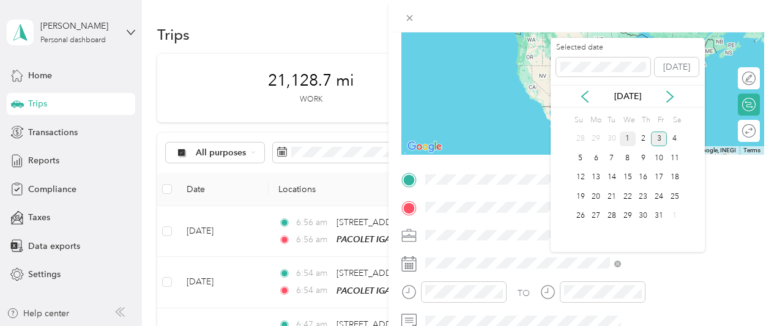
click at [628, 138] on div "1" at bounding box center [628, 139] width 16 height 15
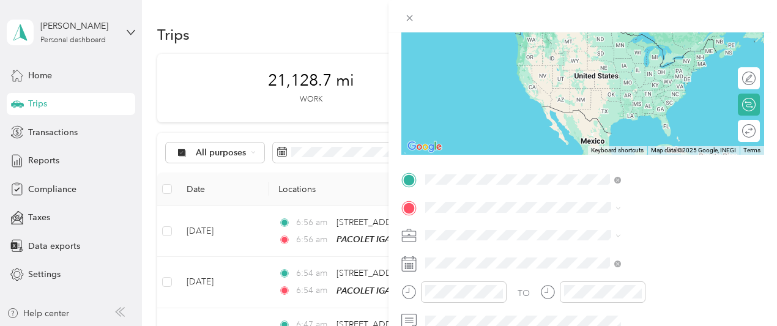
click at [630, 229] on span "[STREET_ADDRESS][US_STATE]" at bounding box center [639, 223] width 122 height 11
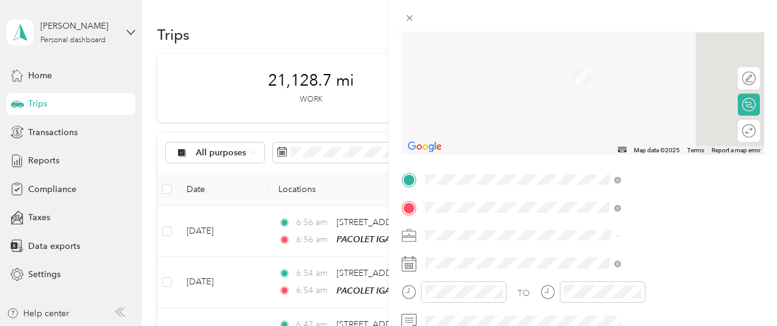
click at [649, 130] on div "TEAM PACOLET IGA B65946 [STREET_ADDRESS]" at bounding box center [645, 115] width 135 height 30
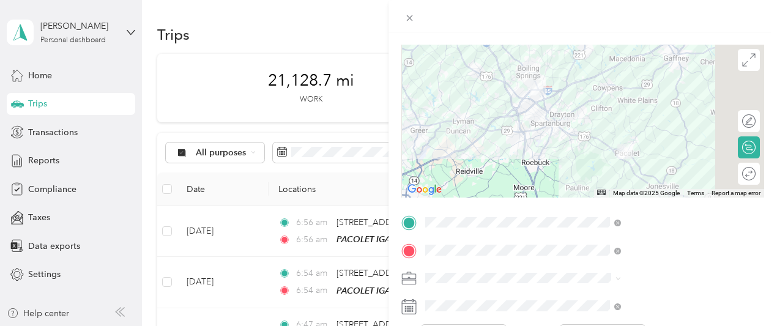
scroll to position [0, 0]
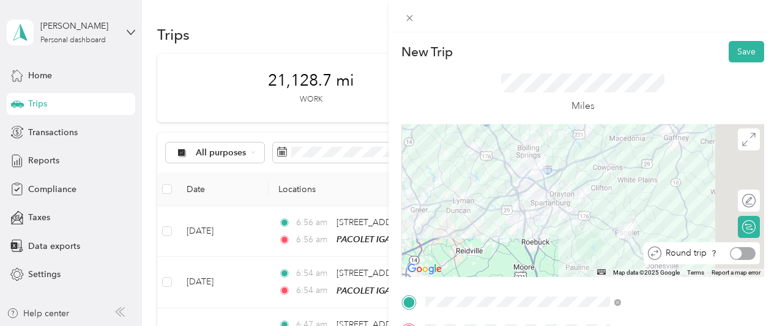
click at [738, 253] on div at bounding box center [743, 253] width 26 height 13
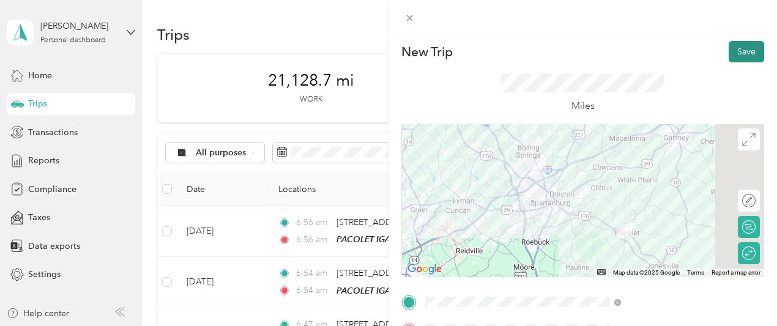
click at [738, 52] on button "Save" at bounding box center [746, 51] width 35 height 21
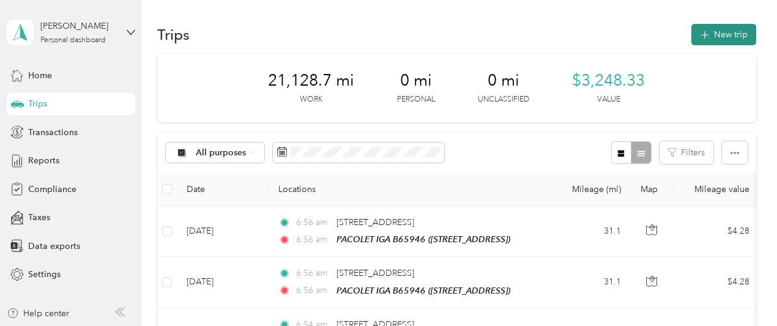
click at [718, 31] on button "New trip" at bounding box center [723, 34] width 65 height 21
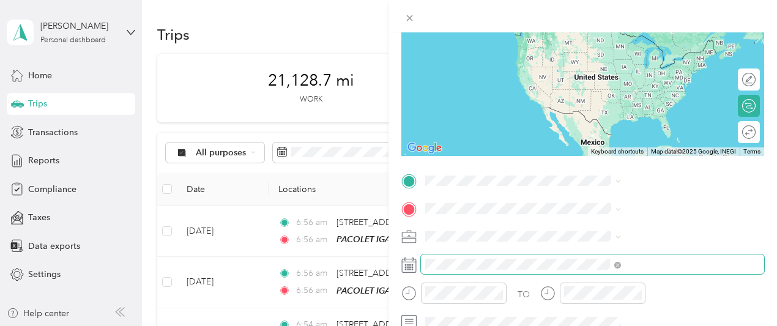
scroll to position [122, 0]
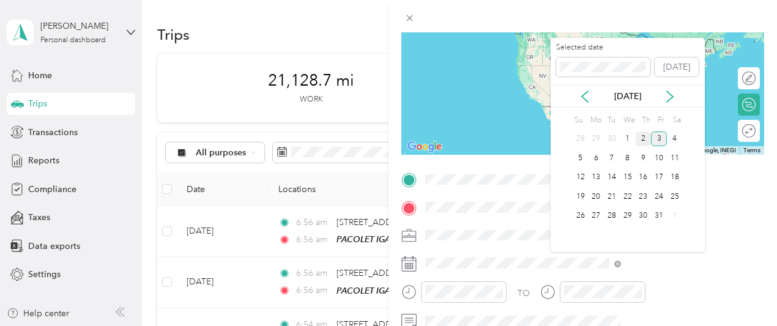
click at [642, 138] on div "2" at bounding box center [644, 139] width 16 height 15
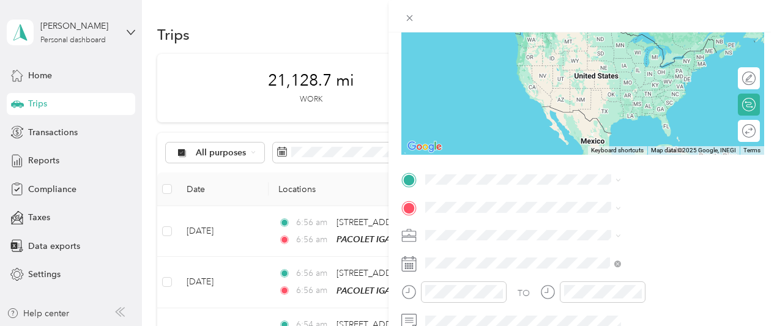
click at [624, 223] on span "[STREET_ADDRESS][US_STATE]" at bounding box center [639, 222] width 122 height 11
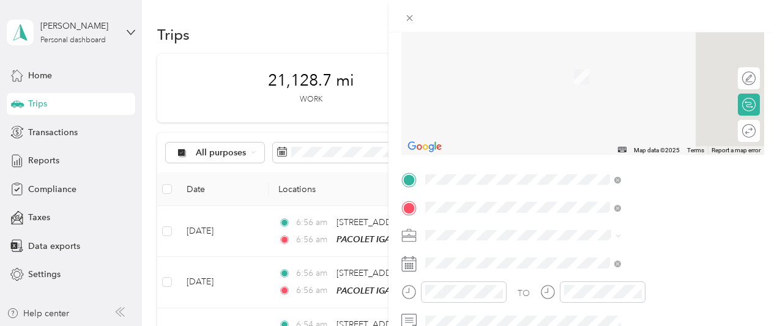
click at [650, 129] on span "[STREET_ADDRESS]" at bounding box center [617, 124] width 78 height 10
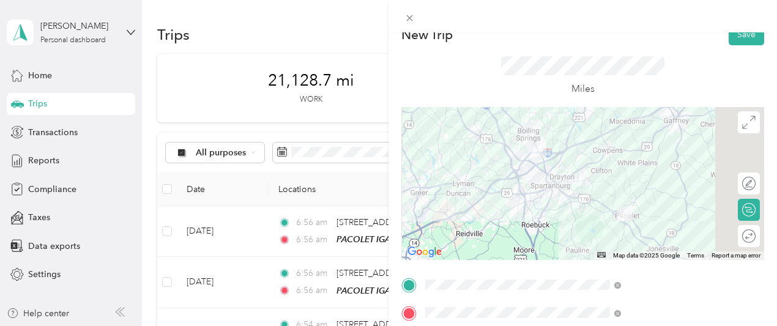
scroll to position [0, 0]
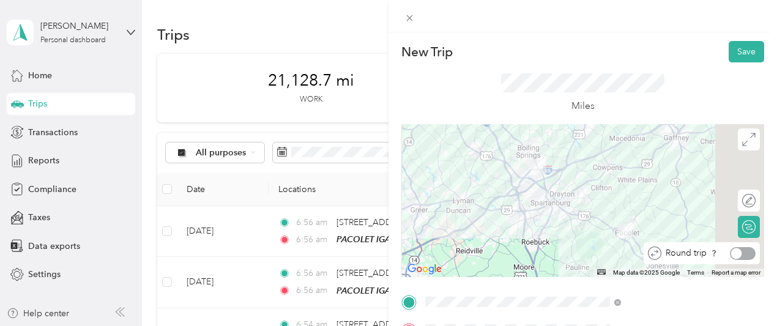
click at [742, 255] on div at bounding box center [743, 253] width 26 height 13
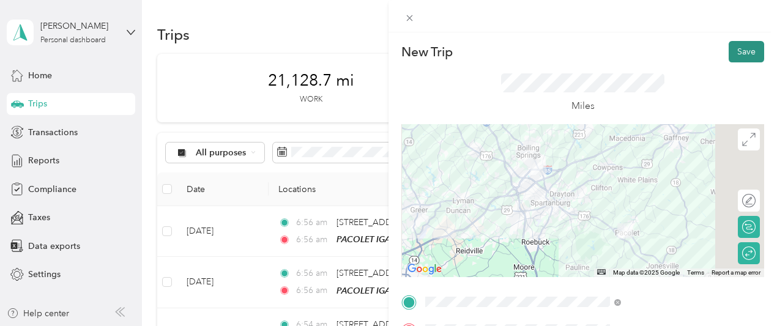
click at [741, 48] on button "Save" at bounding box center [746, 51] width 35 height 21
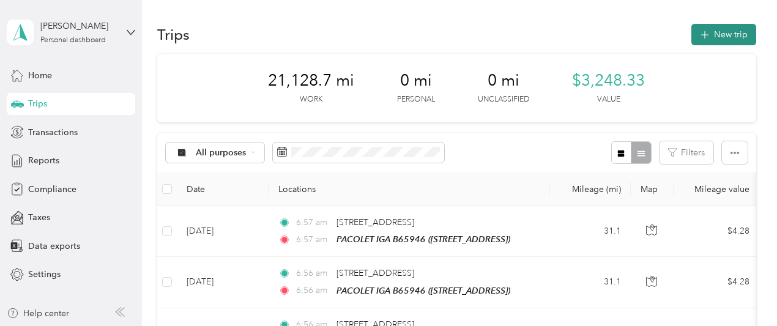
click at [715, 39] on button "New trip" at bounding box center [723, 34] width 65 height 21
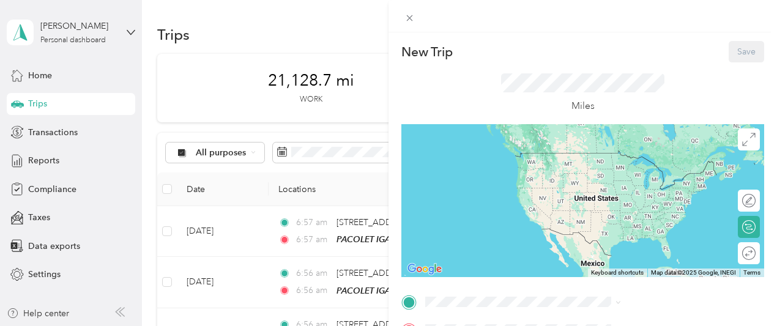
scroll to position [122, 0]
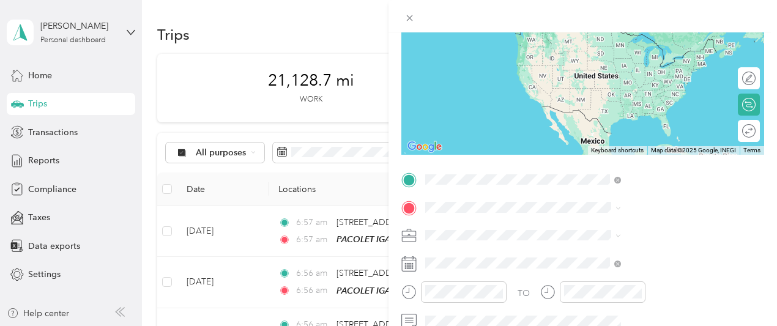
click at [589, 229] on span "[STREET_ADDRESS][US_STATE]" at bounding box center [639, 223] width 122 height 11
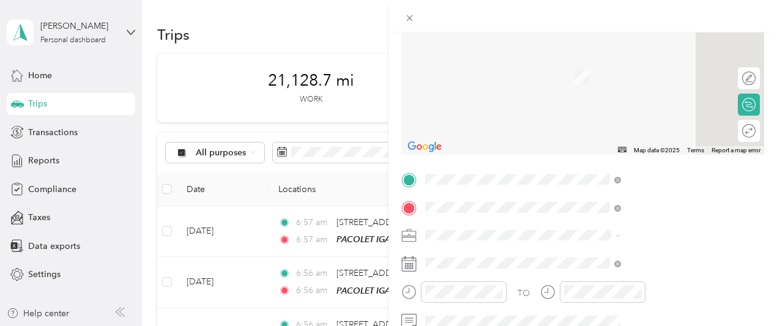
click at [625, 61] on span "[STREET_ADDRESS][US_STATE]" at bounding box center [639, 58] width 122 height 11
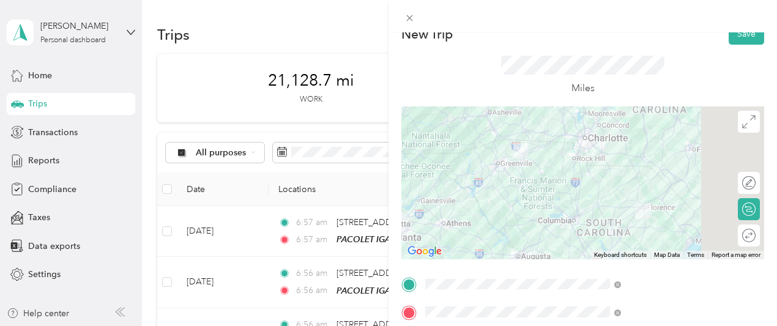
scroll to position [0, 0]
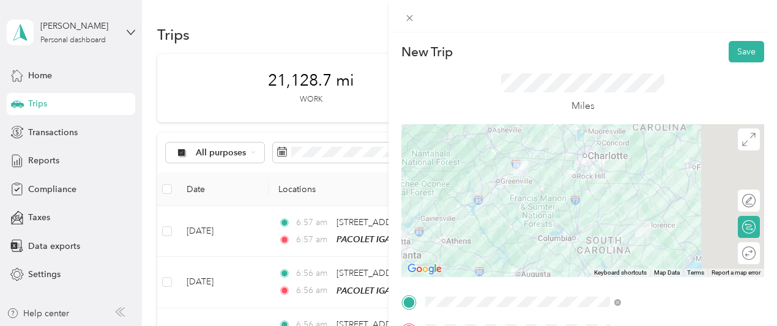
click at [636, 209] on div at bounding box center [582, 200] width 363 height 153
click at [615, 192] on div at bounding box center [582, 200] width 363 height 153
click at [635, 210] on div at bounding box center [582, 200] width 363 height 153
click at [732, 50] on button "Save" at bounding box center [746, 51] width 35 height 21
